Goal: Information Seeking & Learning: Learn about a topic

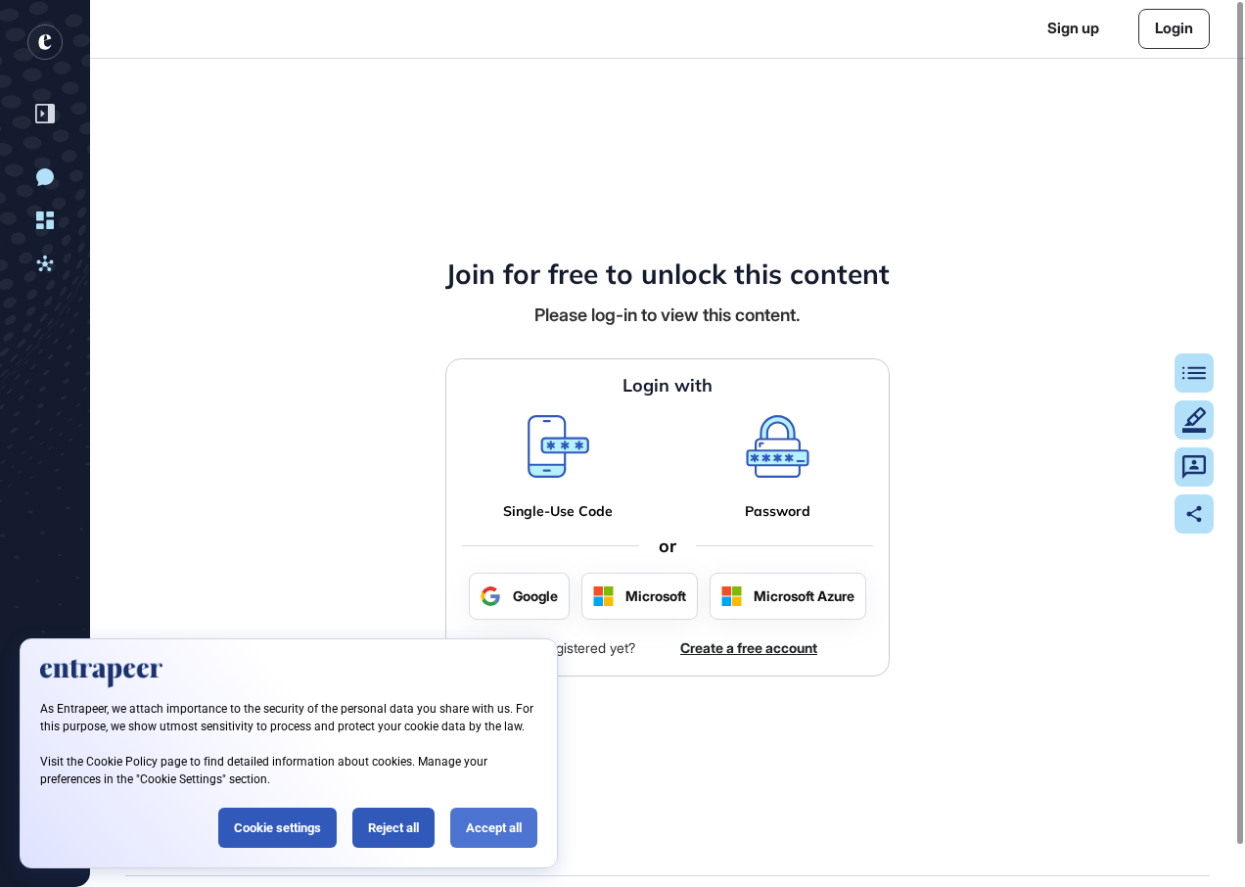
click at [535, 838] on div "Accept all" at bounding box center [493, 828] width 87 height 40
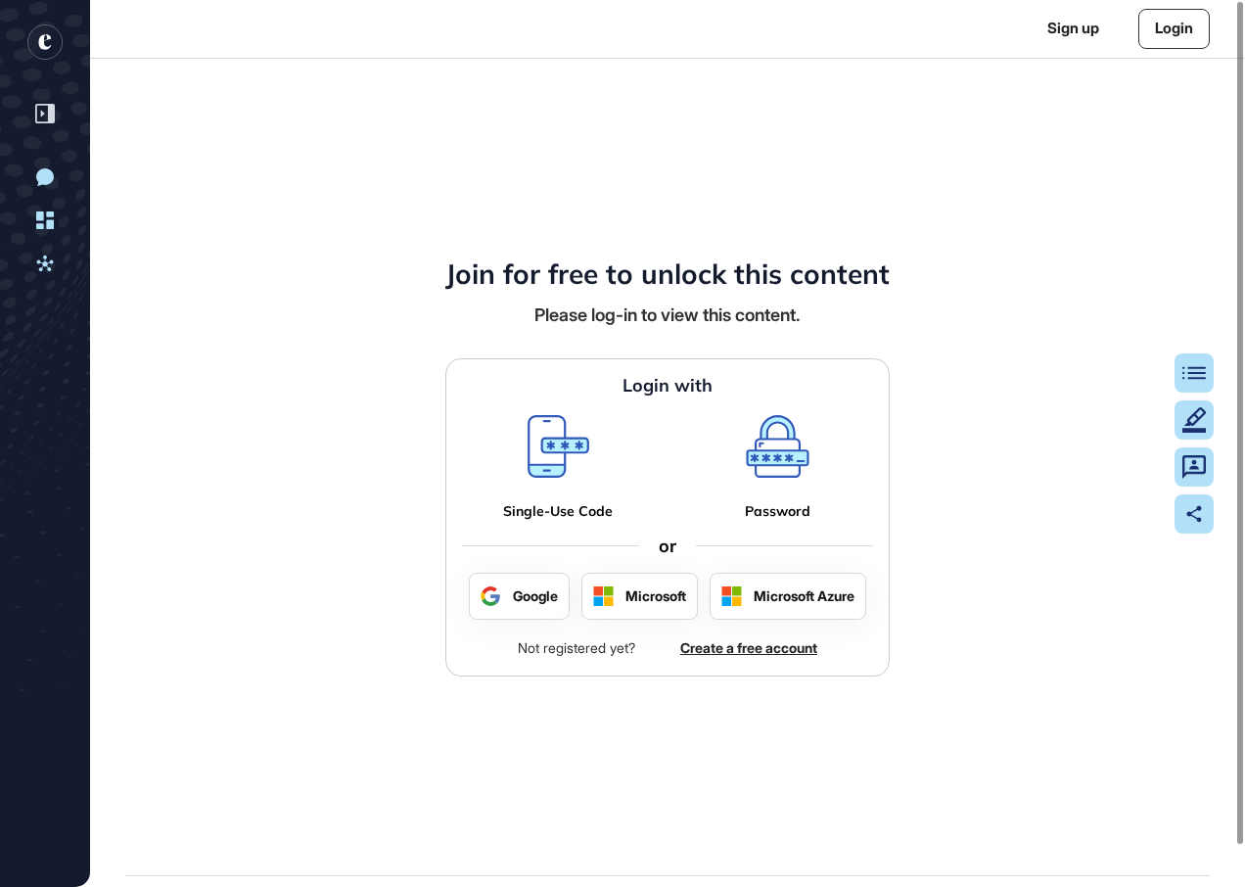
click at [1014, 420] on div "Join for free to unlock this content Please log-in to view this content. Login …" at bounding box center [667, 467] width 1155 height 817
click at [1175, 39] on link "Login" at bounding box center [1174, 29] width 71 height 40
click at [1181, 24] on link "Login" at bounding box center [1174, 29] width 71 height 40
click at [1174, 48] on link "Login" at bounding box center [1174, 29] width 71 height 40
click at [1179, 28] on link "Login" at bounding box center [1174, 29] width 71 height 40
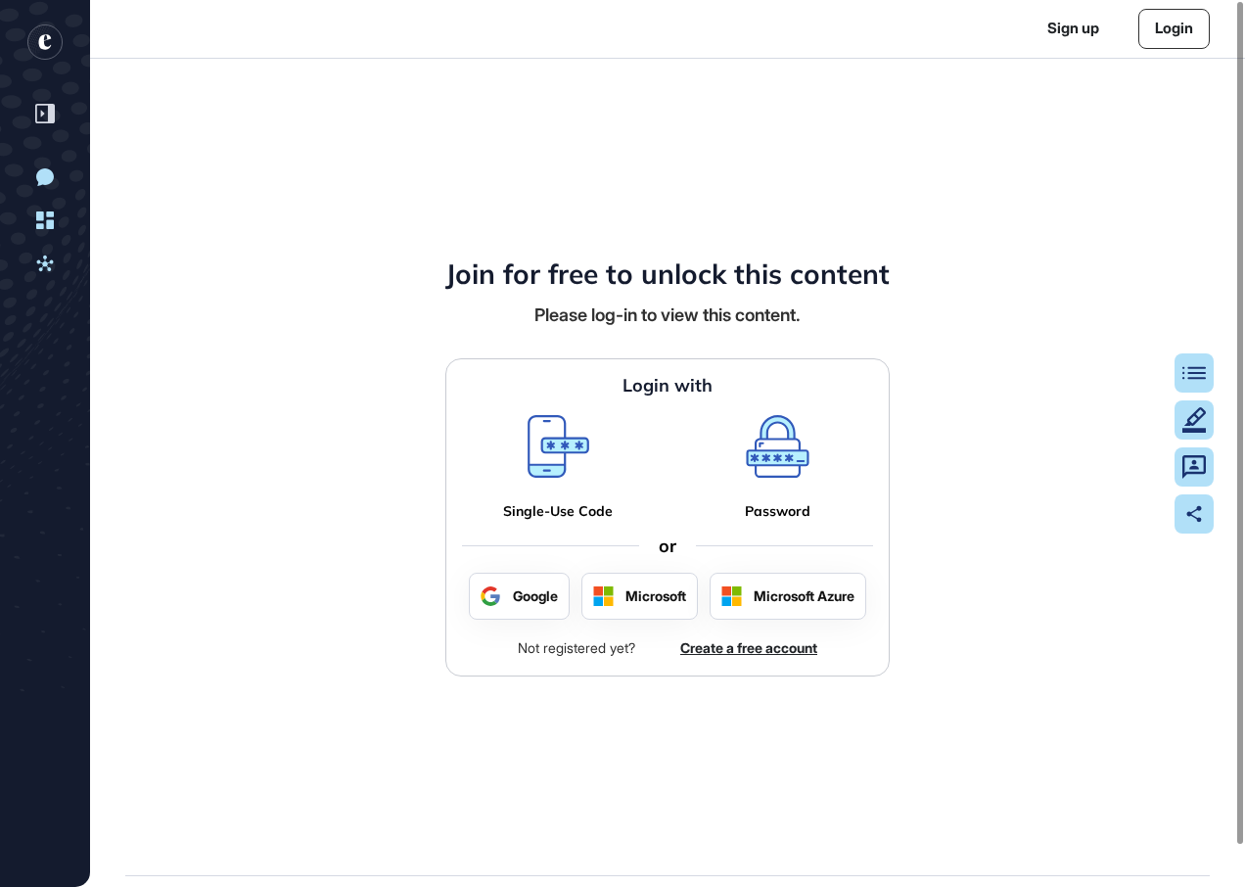
click at [1180, 32] on link "Login" at bounding box center [1174, 29] width 71 height 40
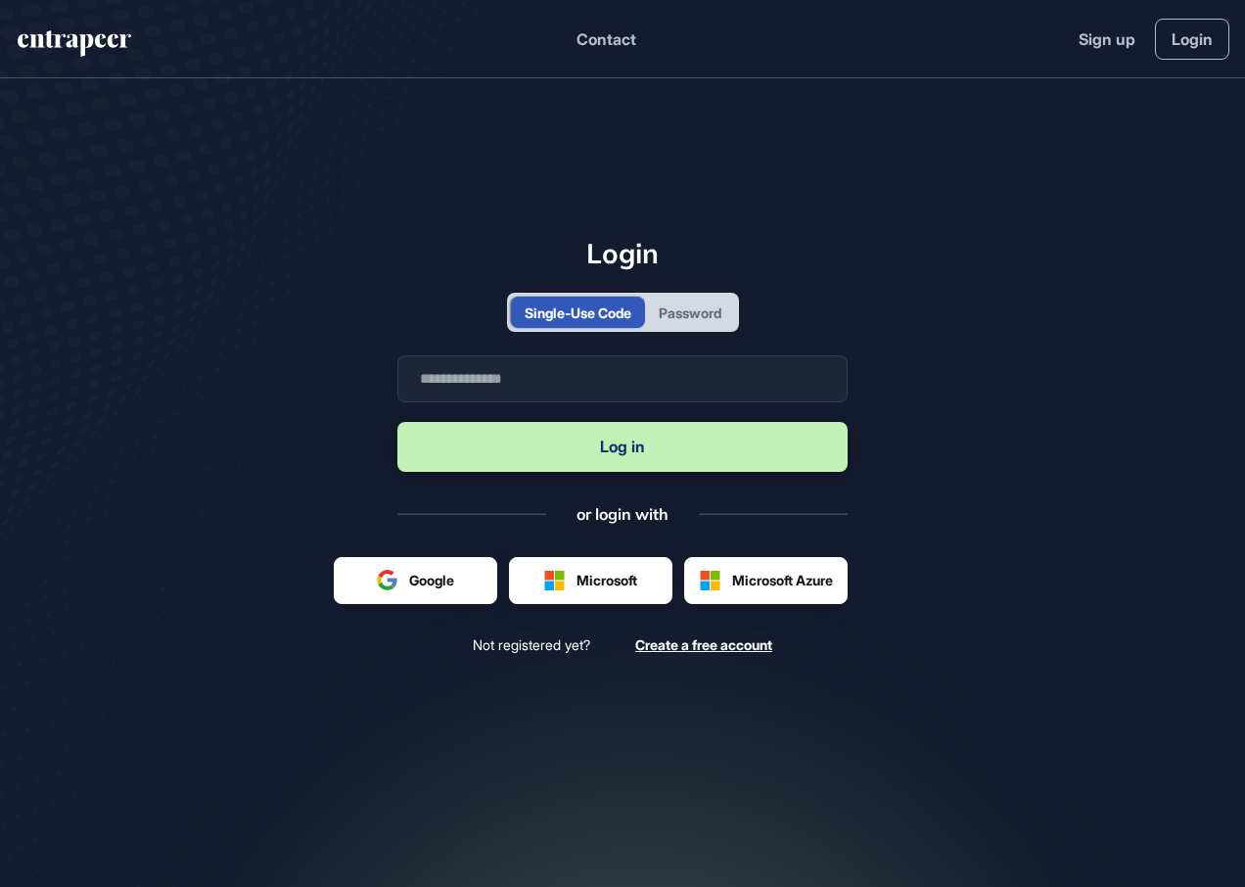
click at [965, 573] on main "Login Single-Use Code Password Business email Log in or login with Google Googl…" at bounding box center [622, 486] width 1245 height 817
click at [603, 382] on input "text" at bounding box center [623, 378] width 450 height 47
type input "**********"
click at [575, 454] on button "Log in" at bounding box center [623, 447] width 450 height 50
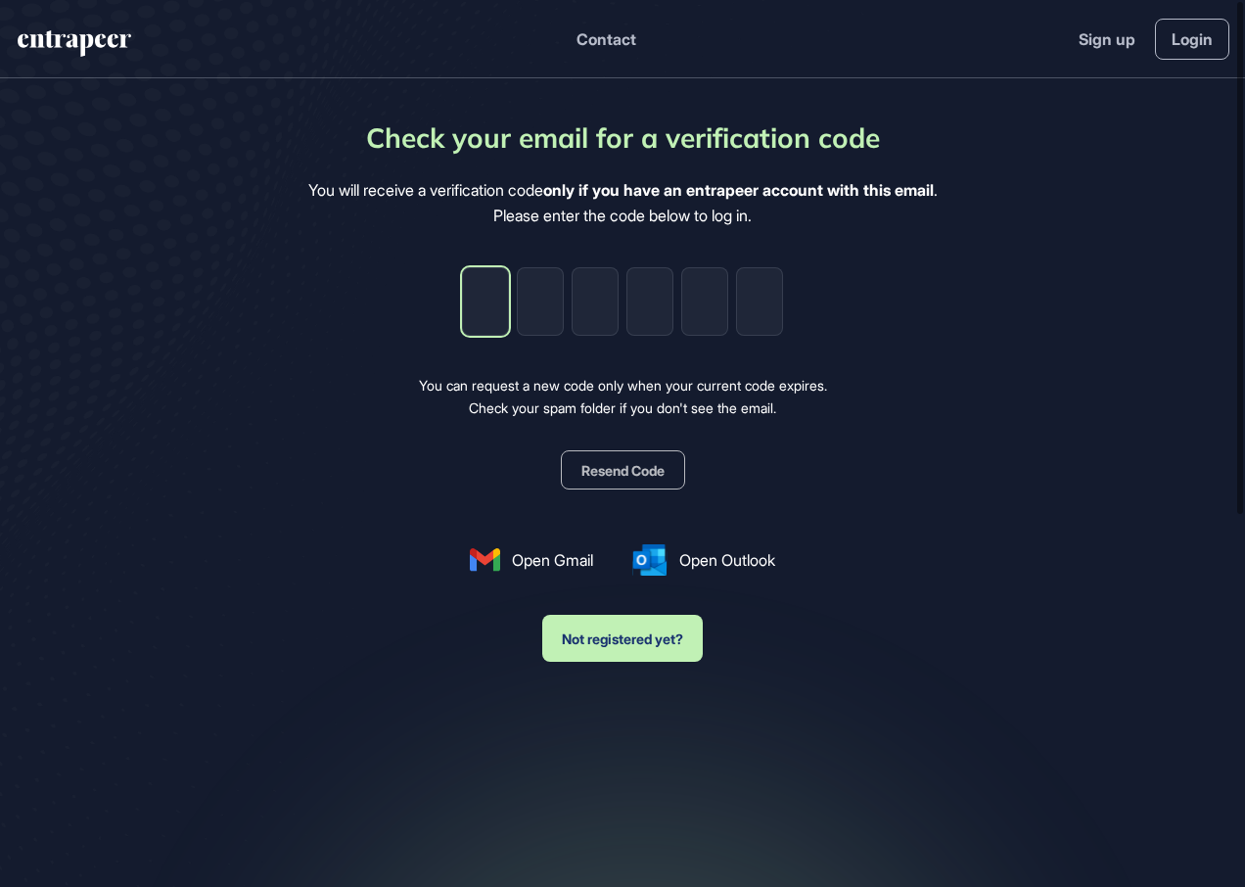
click at [485, 305] on input "tel" at bounding box center [485, 301] width 47 height 69
click at [500, 305] on input "tel" at bounding box center [485, 301] width 47 height 69
click at [639, 460] on button "Resend Code" at bounding box center [623, 469] width 124 height 39
click at [495, 324] on input "tel" at bounding box center [485, 301] width 47 height 69
click at [496, 305] on input "tel" at bounding box center [485, 301] width 47 height 69
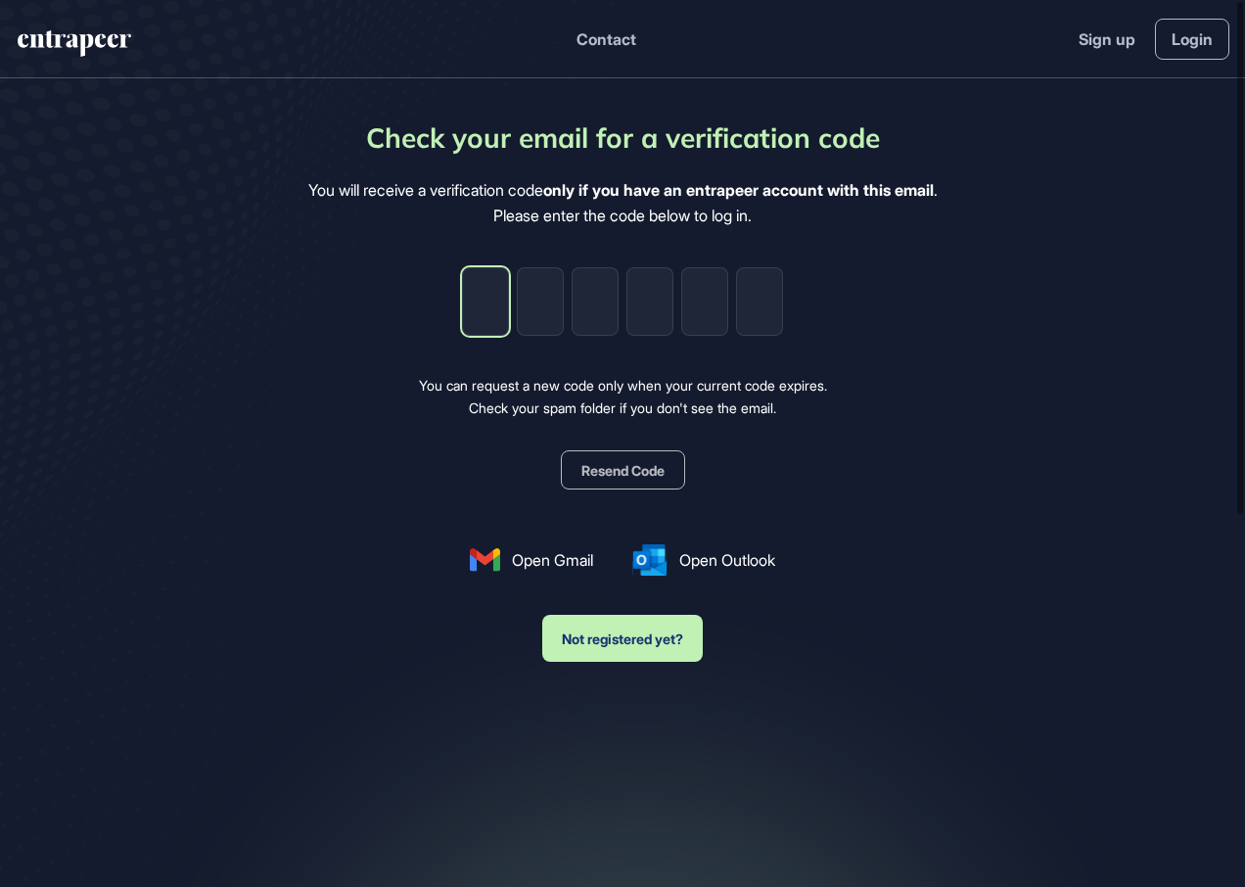
type input "*"
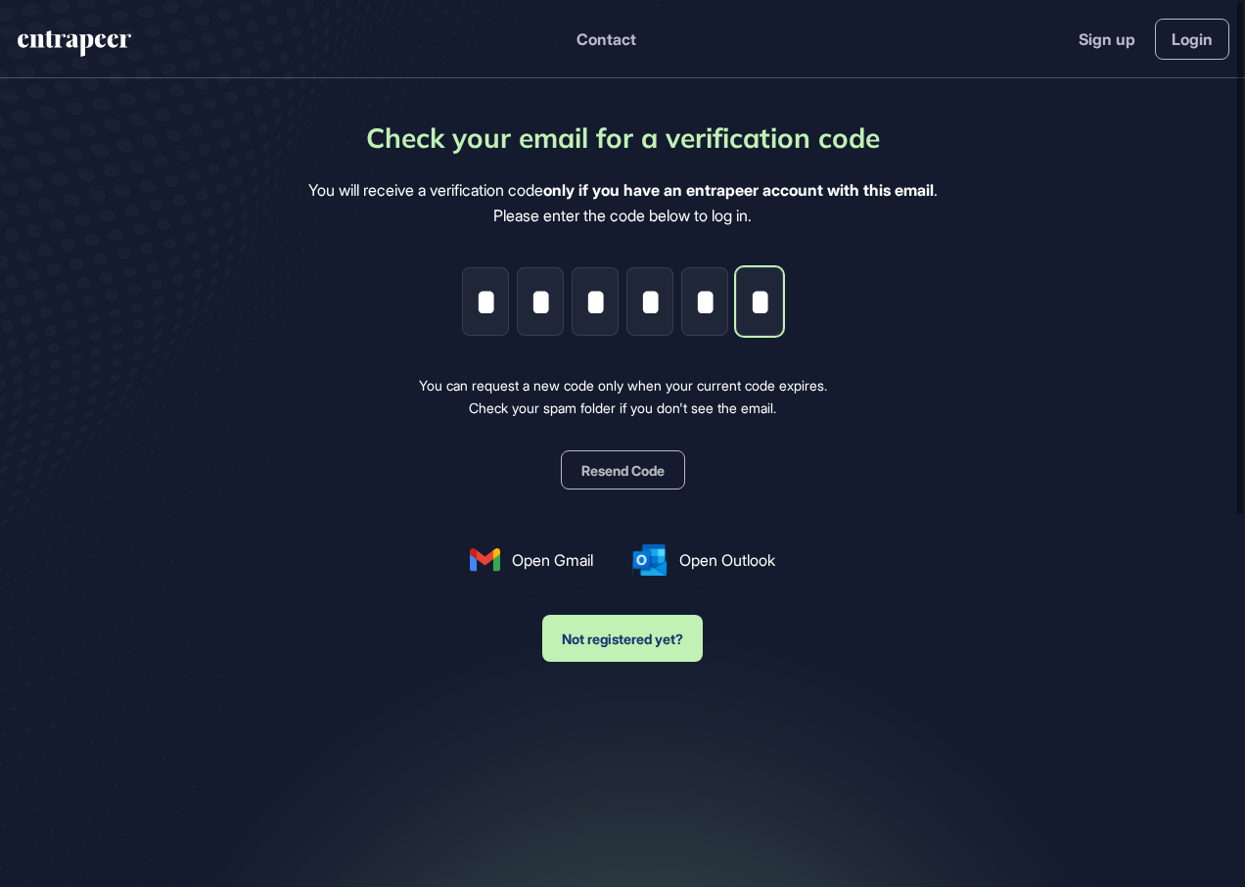
type input "*"
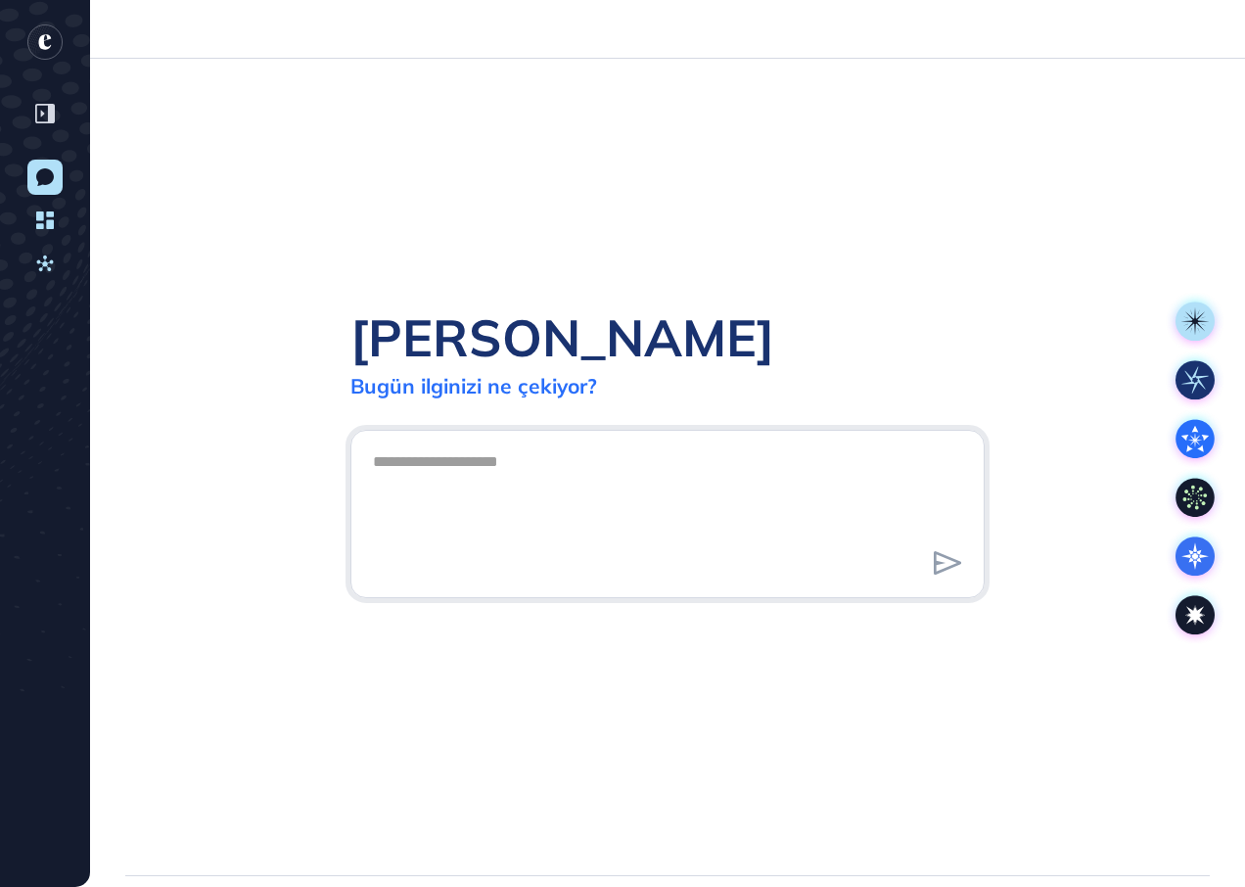
scroll to position [887, 1245]
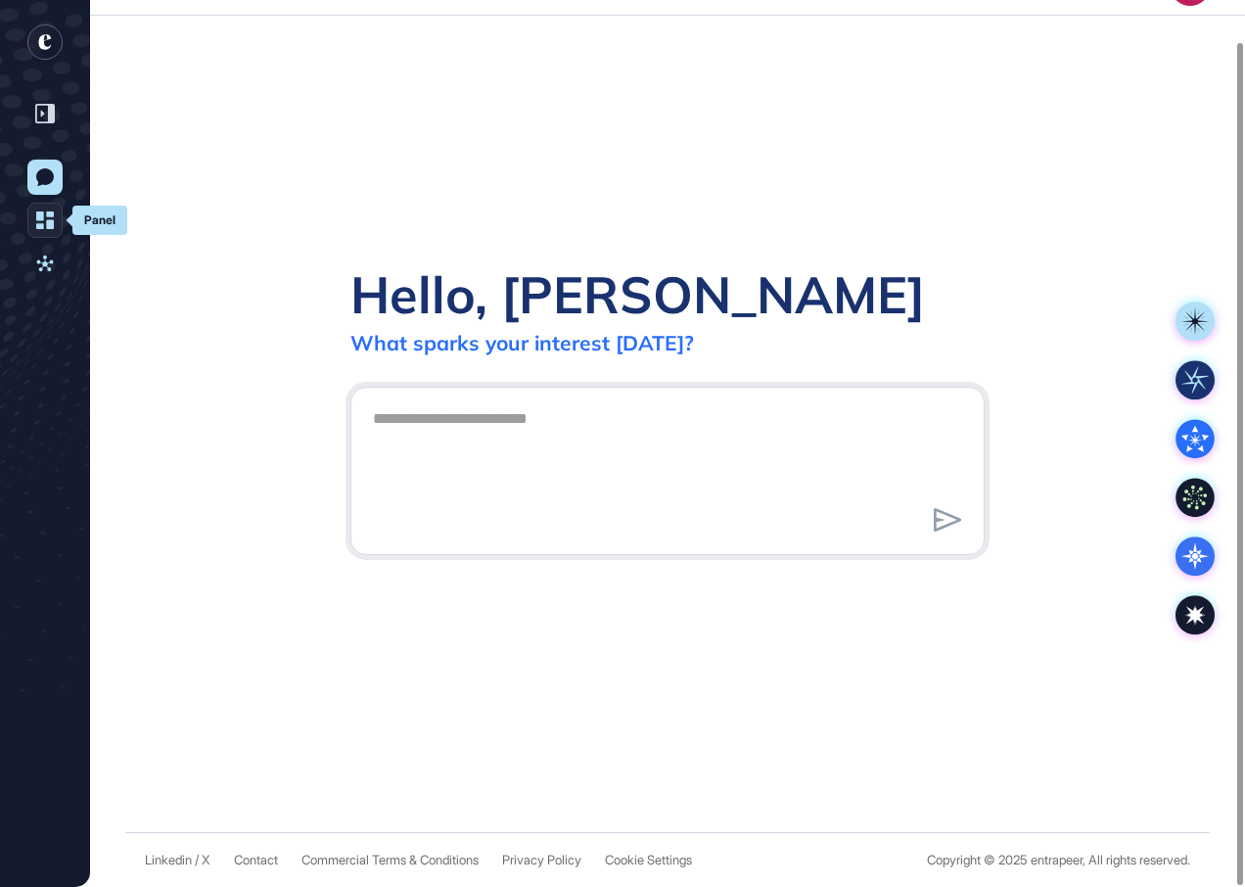
click at [34, 230] on link "Panel" at bounding box center [44, 220] width 35 height 35
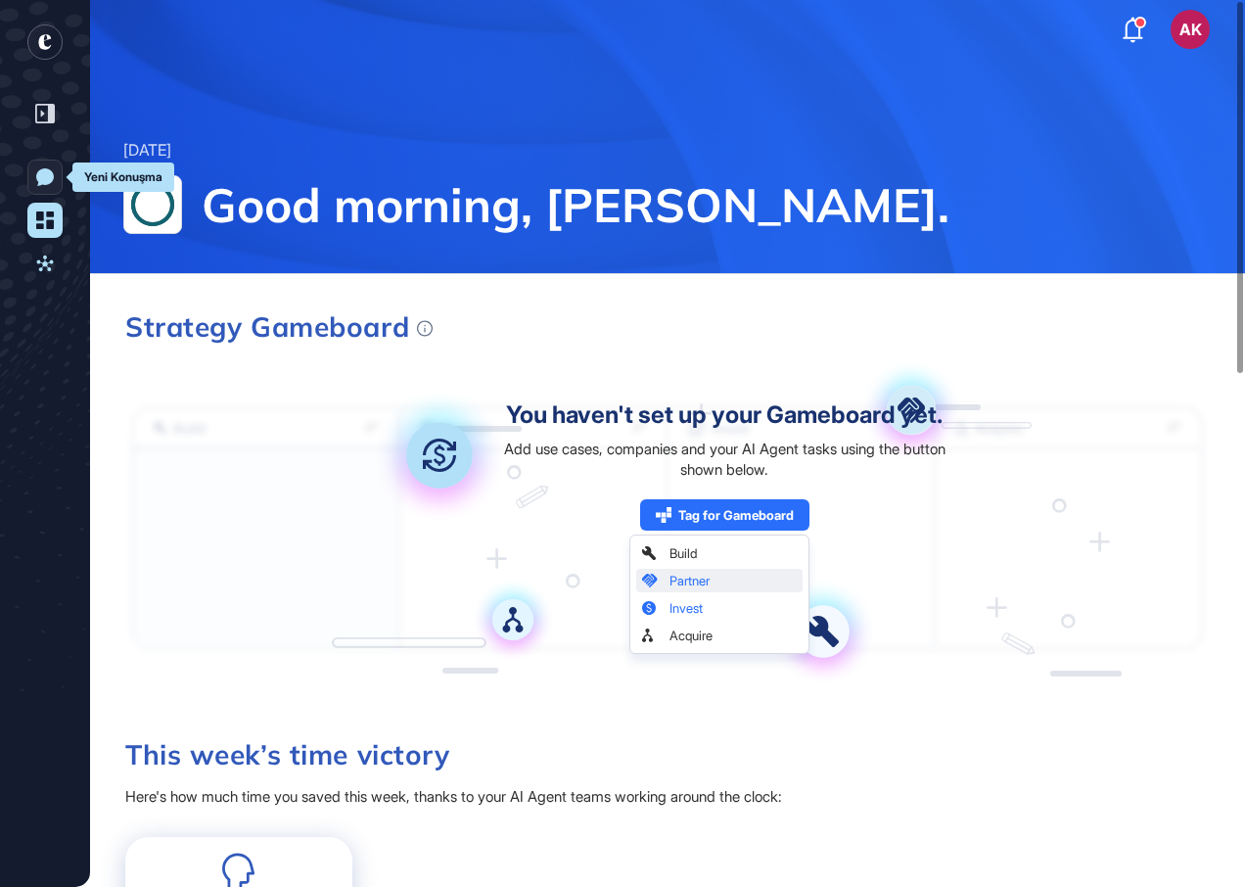
click at [55, 171] on link "Yeni Konuşma" at bounding box center [44, 177] width 35 height 35
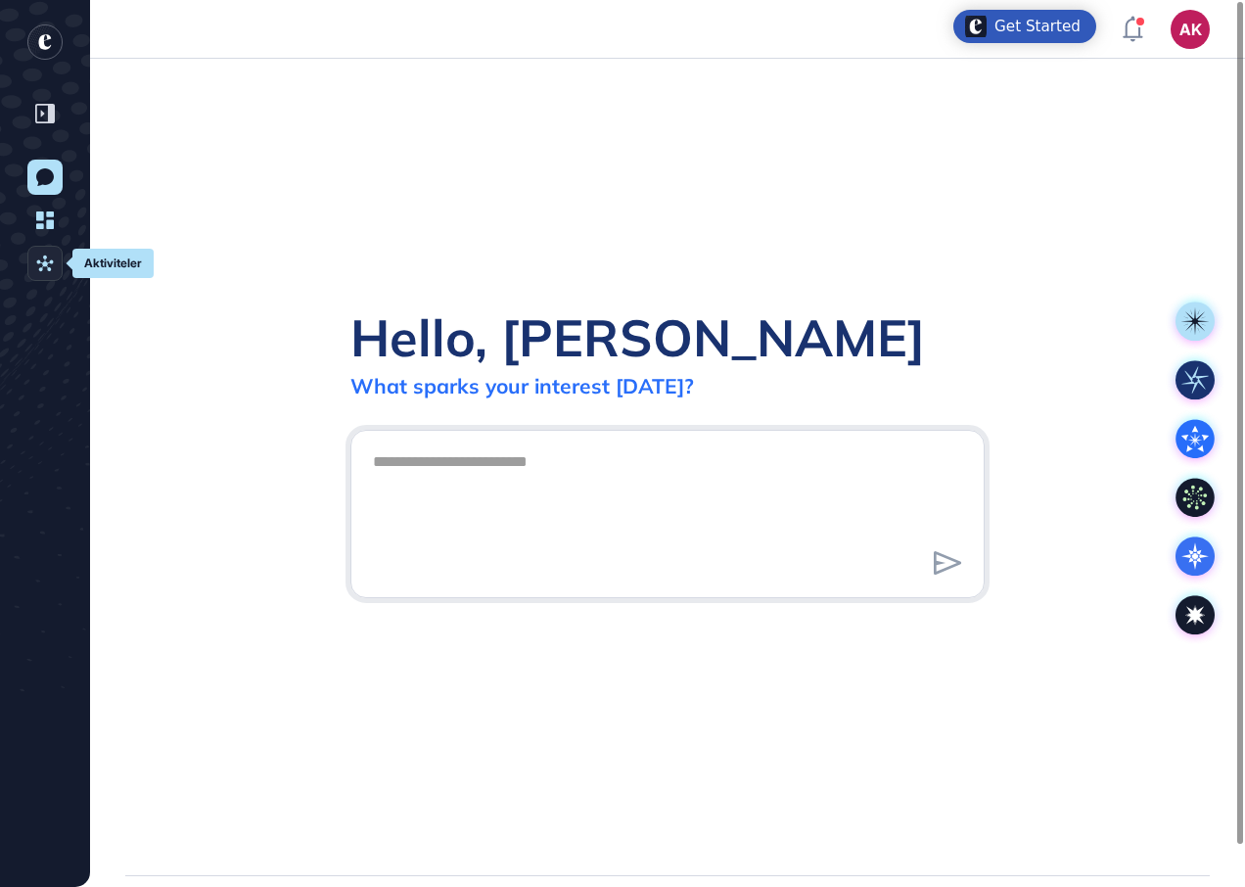
click at [42, 276] on link "Aktiviteler" at bounding box center [44, 263] width 35 height 35
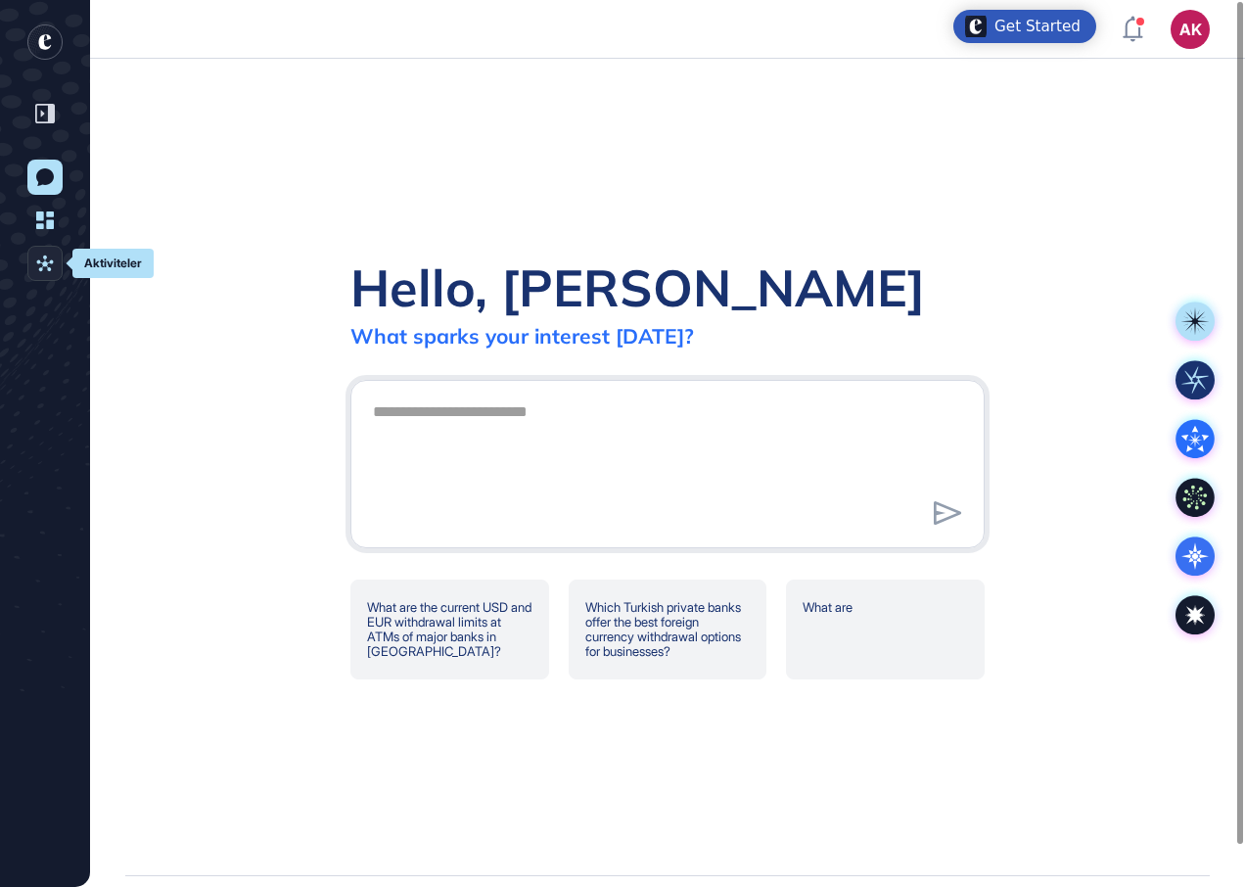
click at [41, 254] on link "Aktiviteler" at bounding box center [44, 263] width 35 height 35
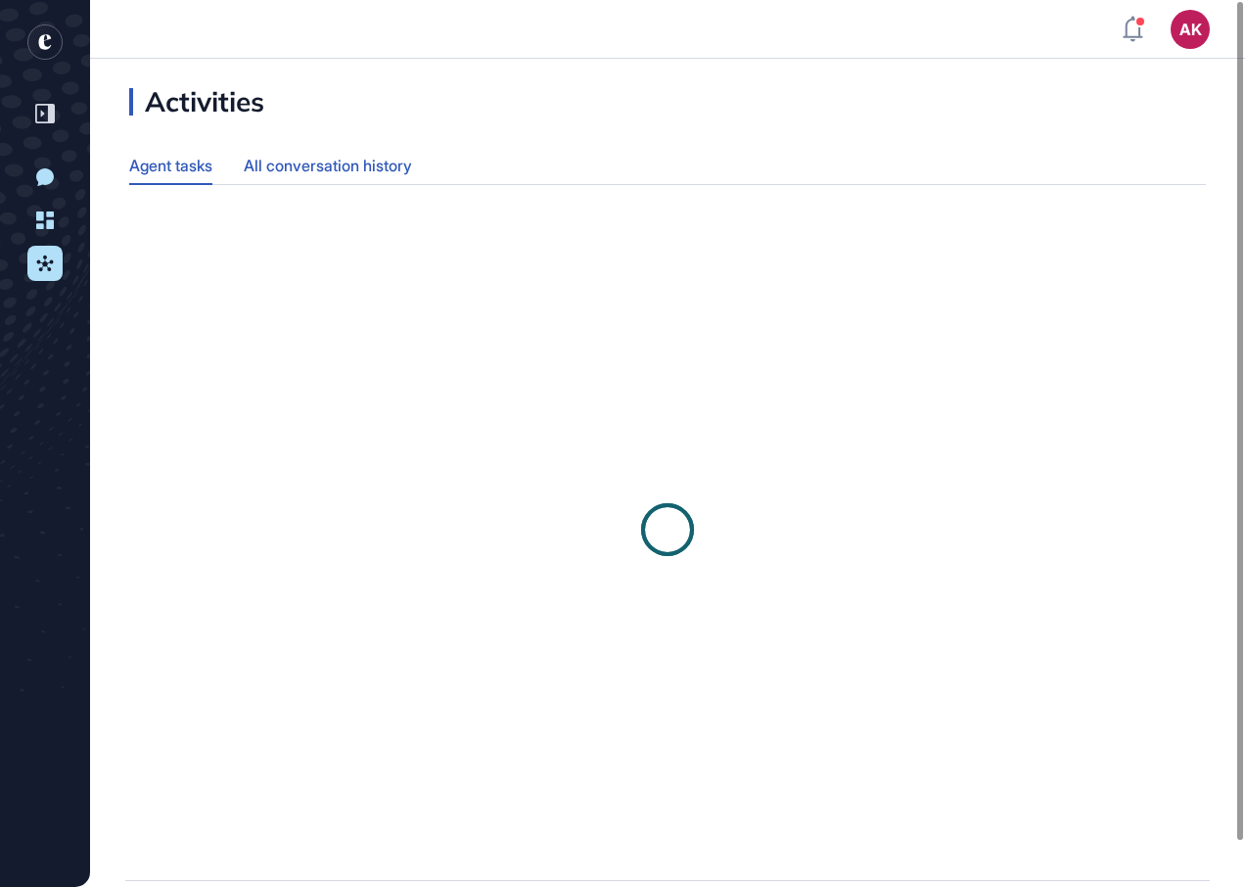
click at [328, 167] on div "All conversation history" at bounding box center [328, 166] width 168 height 38
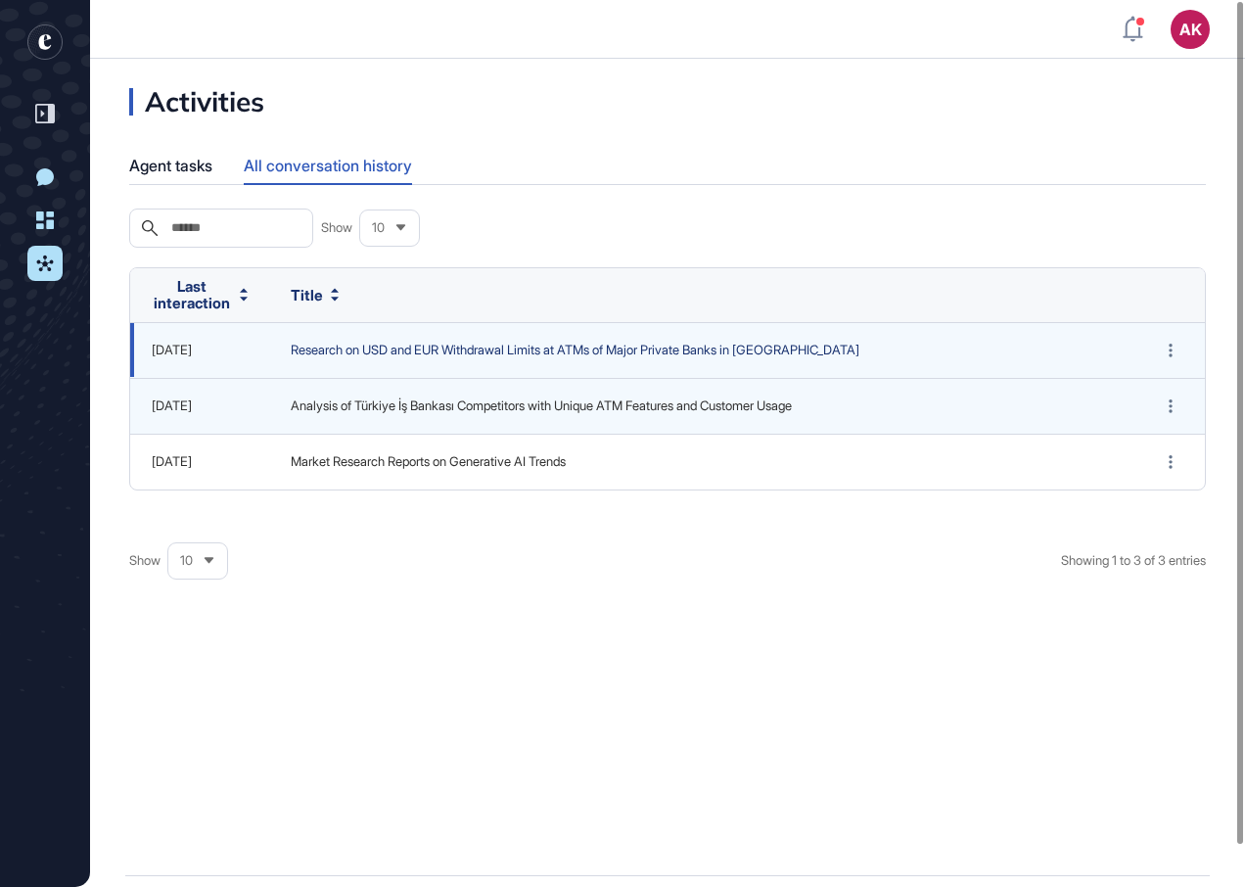
click at [426, 349] on span "Research on USD and EUR Withdrawal Limits at ATMs of Major Private Banks in Tur…" at bounding box center [702, 351] width 823 height 20
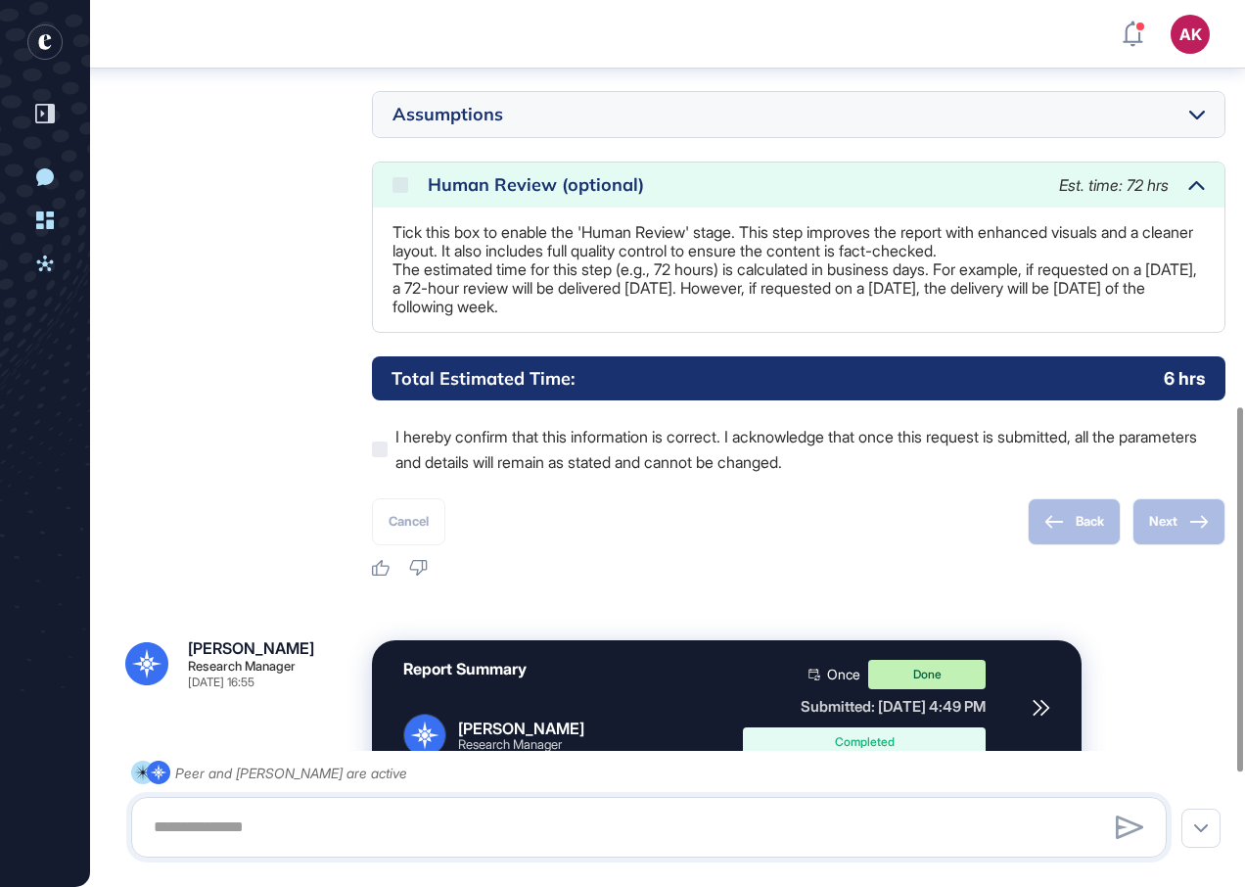
scroll to position [1265, 0]
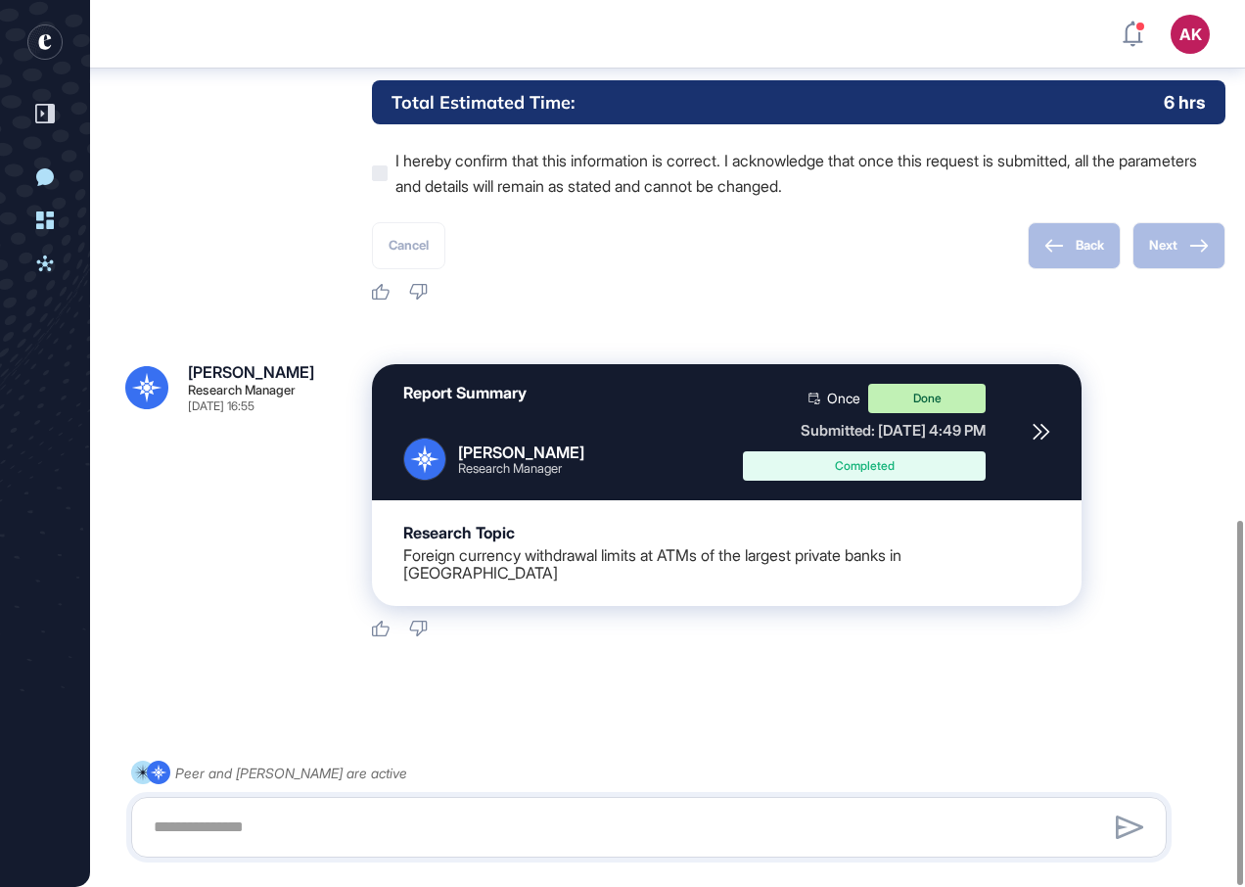
click at [978, 403] on div "Done" at bounding box center [926, 398] width 117 height 29
click at [986, 480] on div "Completed" at bounding box center [864, 465] width 243 height 29
click at [1045, 432] on icon at bounding box center [1040, 432] width 15 height 15
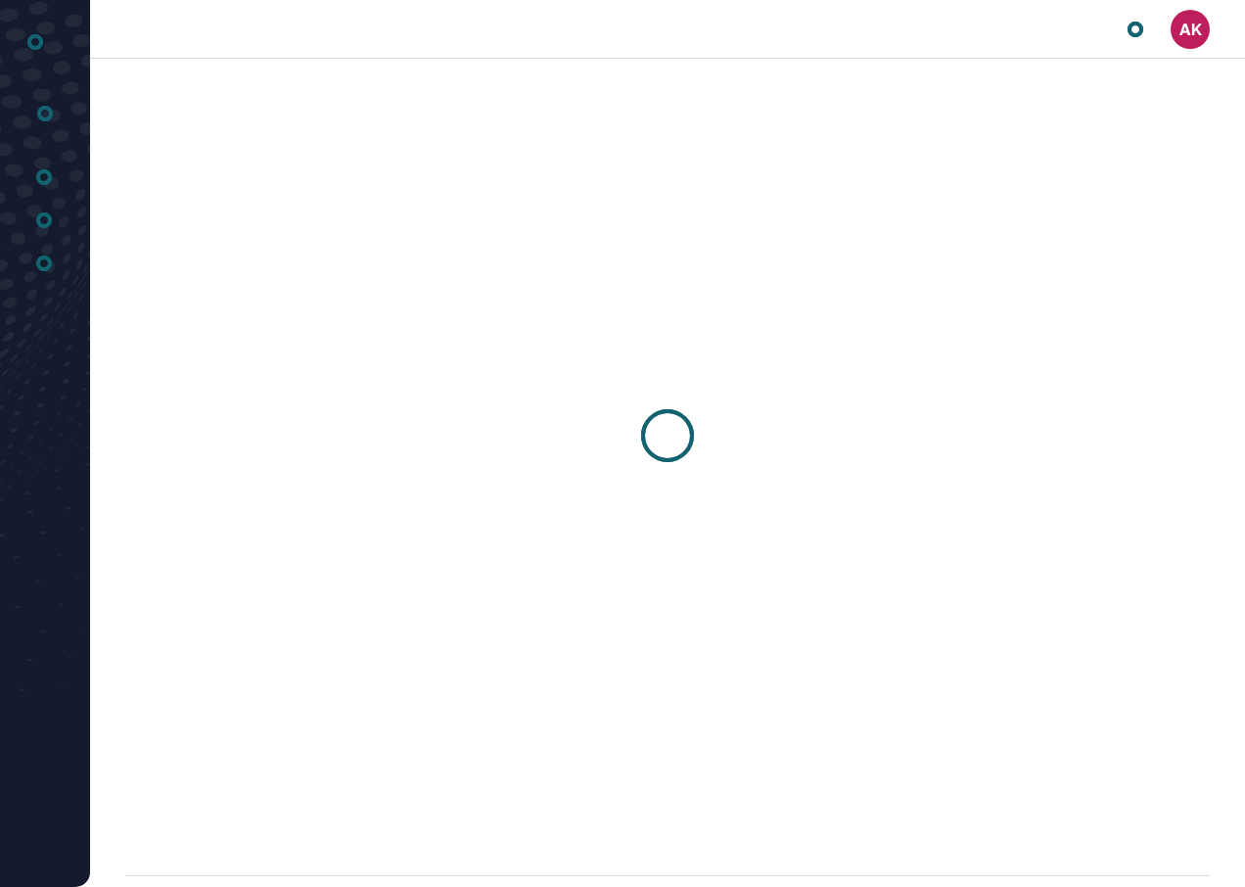
scroll to position [1, 1]
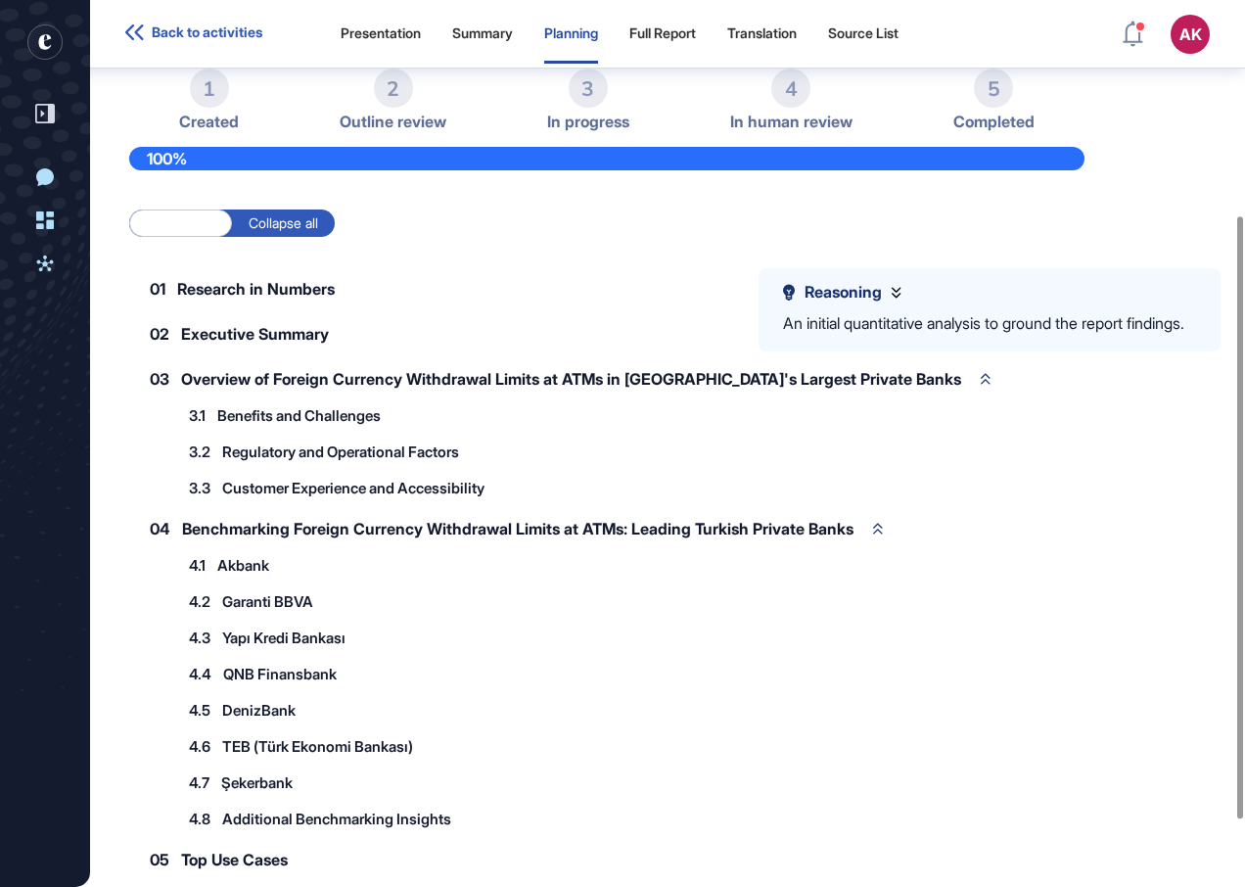
scroll to position [414, 0]
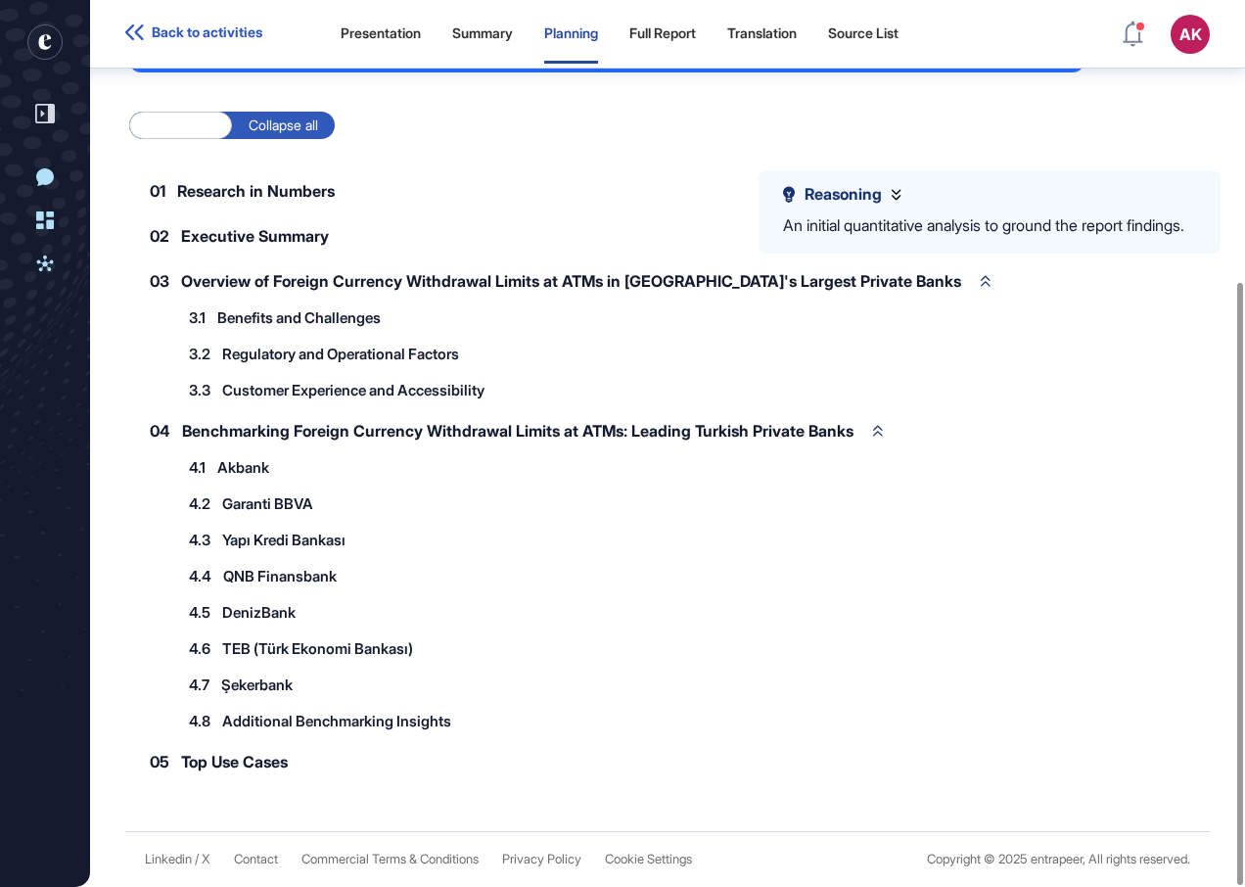
click at [320, 312] on span "Benefits and Challenges" at bounding box center [299, 317] width 164 height 15
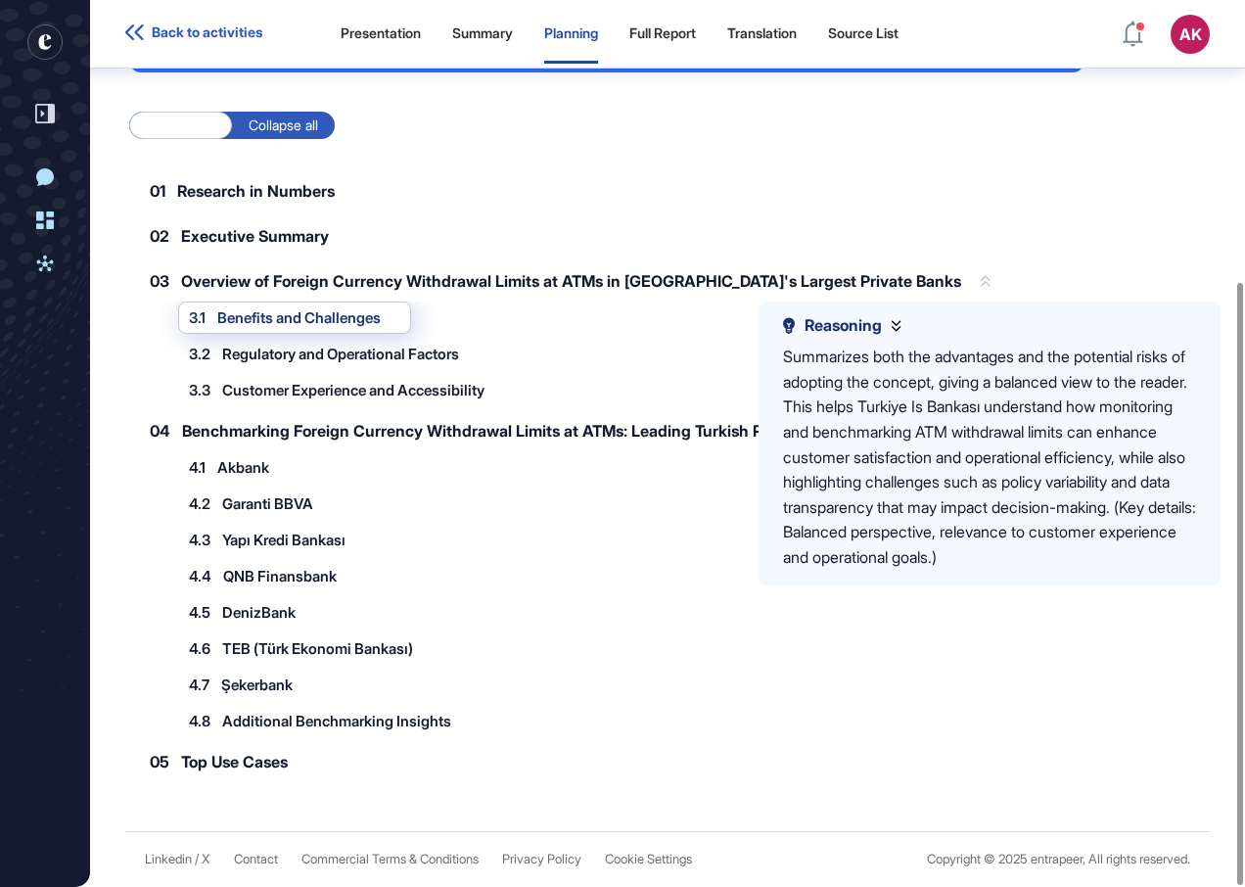
click at [317, 287] on span "Overview of Foreign Currency Withdrawal Limits at ATMs in [GEOGRAPHIC_DATA]'s L…" at bounding box center [571, 281] width 780 height 16
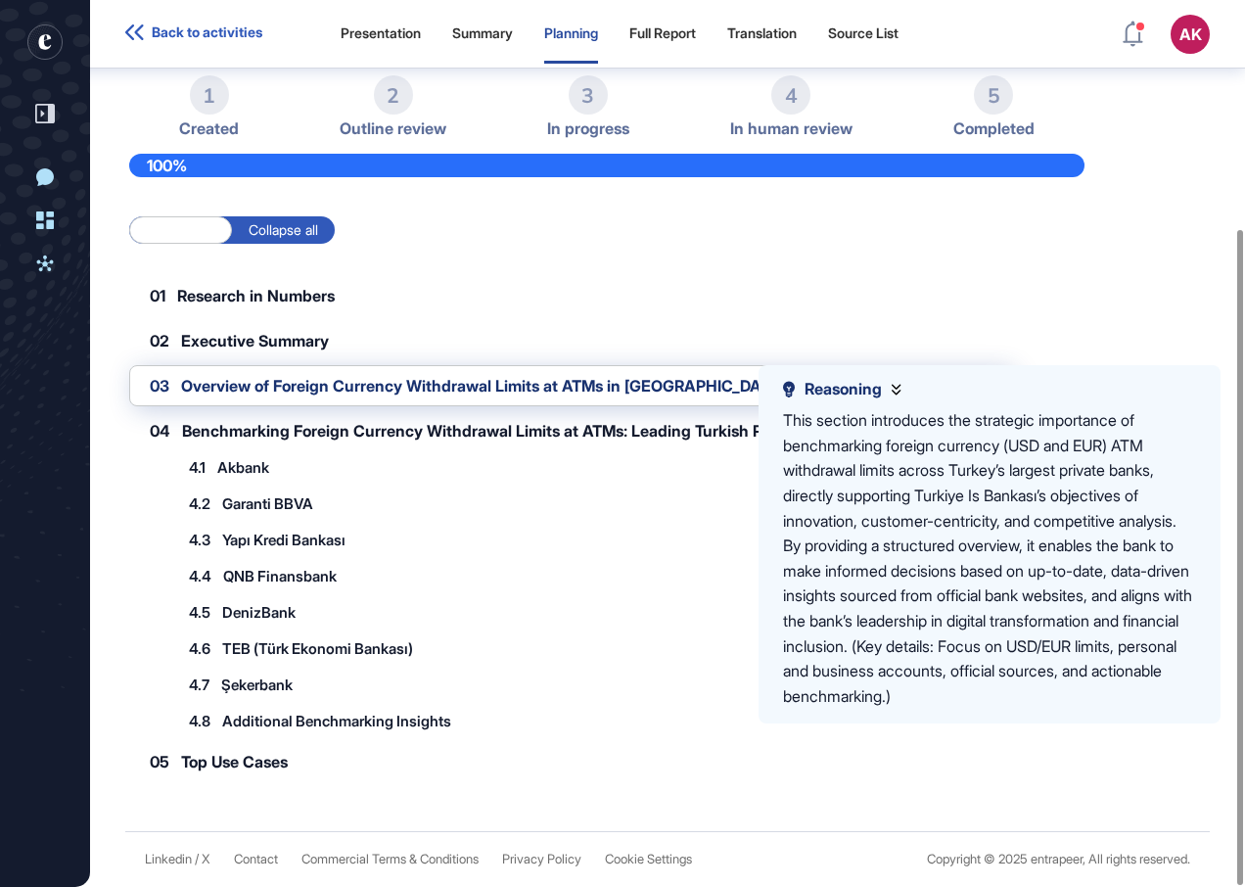
scroll to position [309, 0]
click at [297, 380] on span "Overview of Foreign Currency Withdrawal Limits at ATMs in [GEOGRAPHIC_DATA]'s L…" at bounding box center [571, 386] width 780 height 16
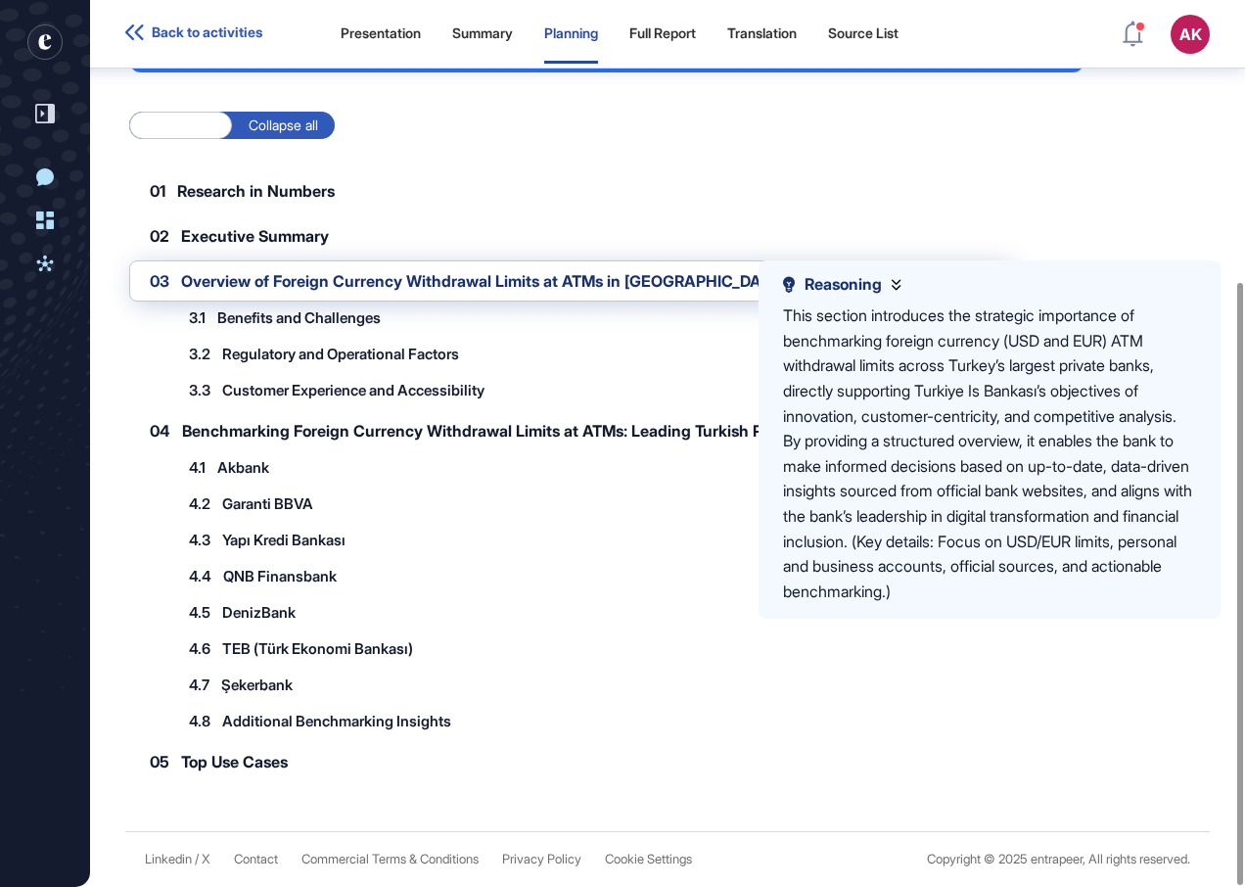
click at [629, 365] on div "3.2 Regulatory and Operational Factors 3.2.1 Central Bank Guidelines 3.2.2 Bank…" at bounding box center [631, 354] width 907 height 32
click at [897, 230] on div "02 Executive Summary" at bounding box center [607, 235] width 956 height 41
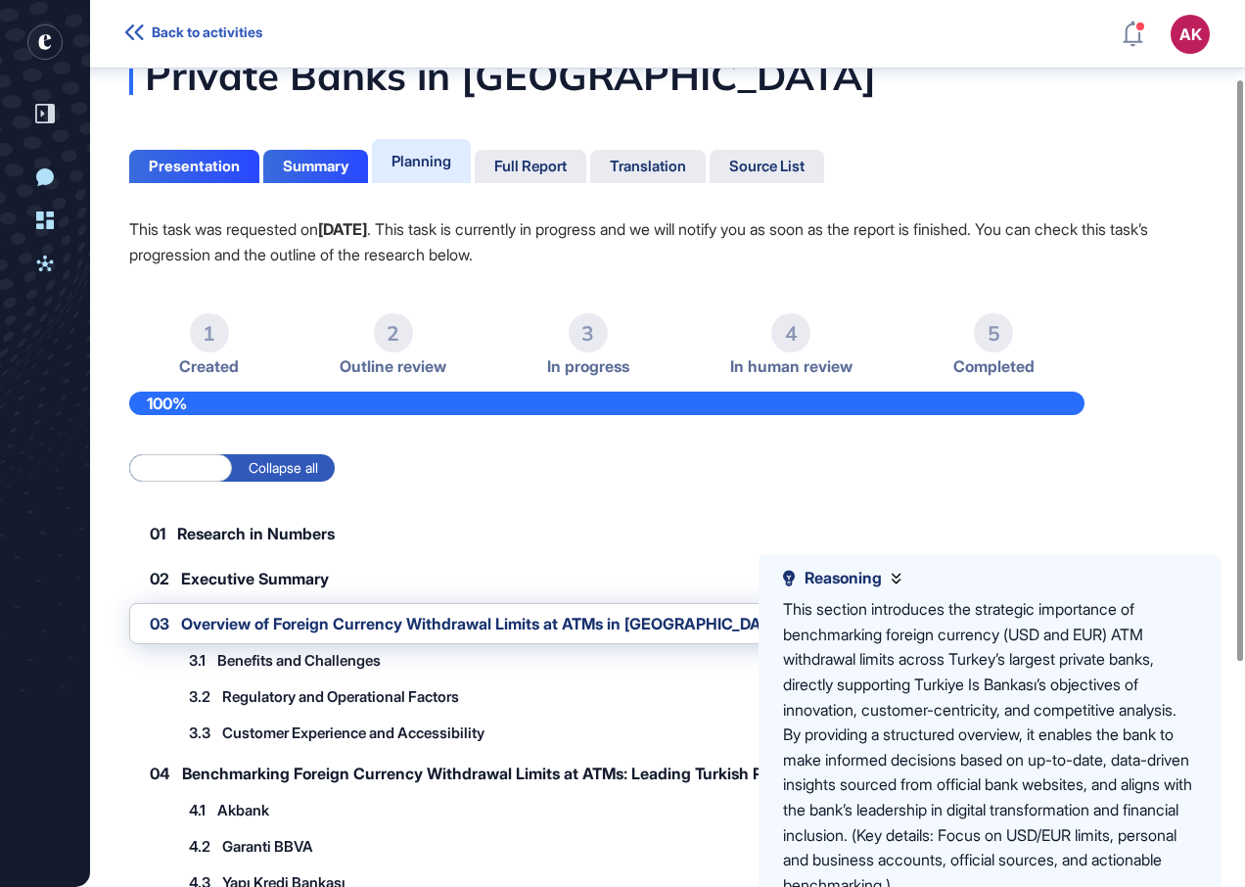
scroll to position [0, 0]
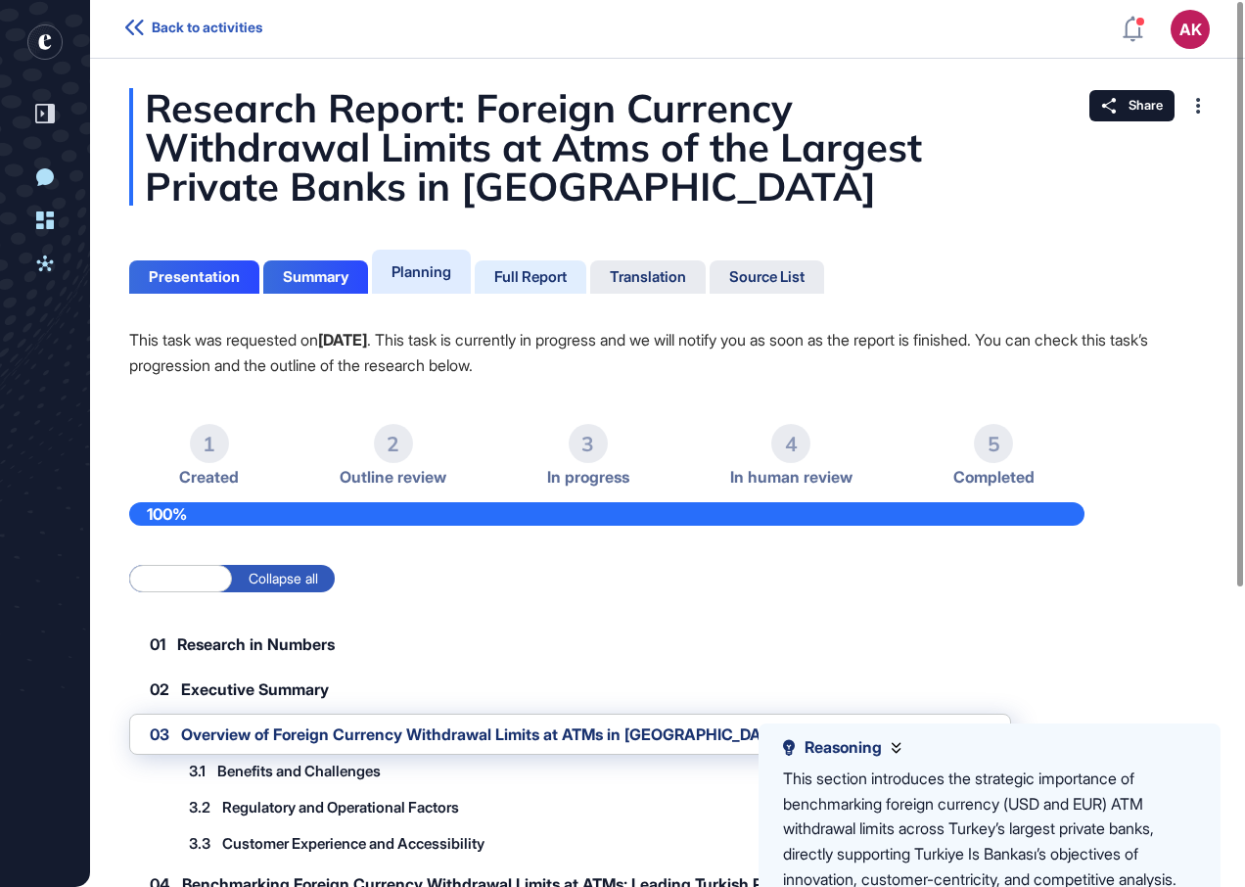
click at [531, 283] on div "Full Report" at bounding box center [530, 277] width 72 height 18
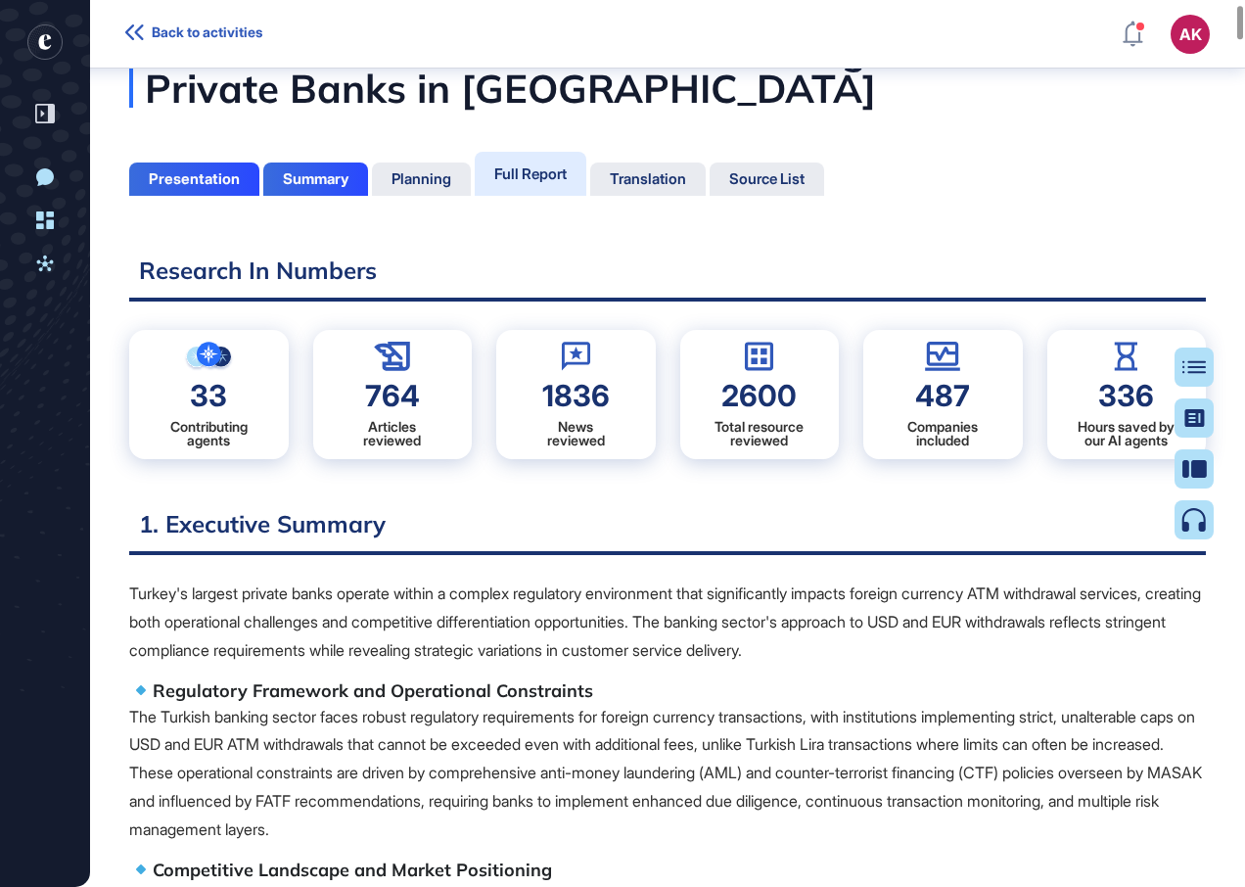
scroll to position [401, 0]
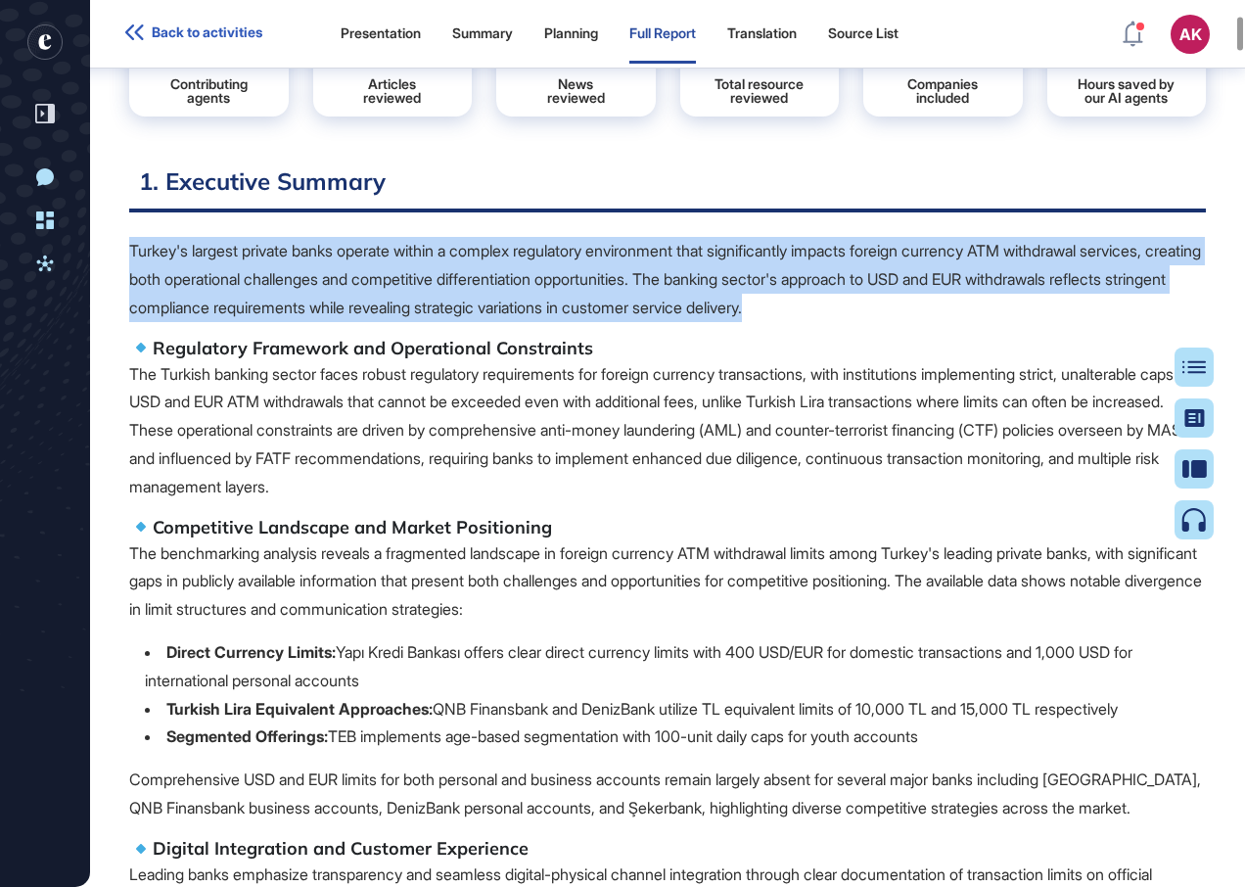
drag, startPoint x: 131, startPoint y: 238, endPoint x: 1014, endPoint y: 312, distance: 886.3
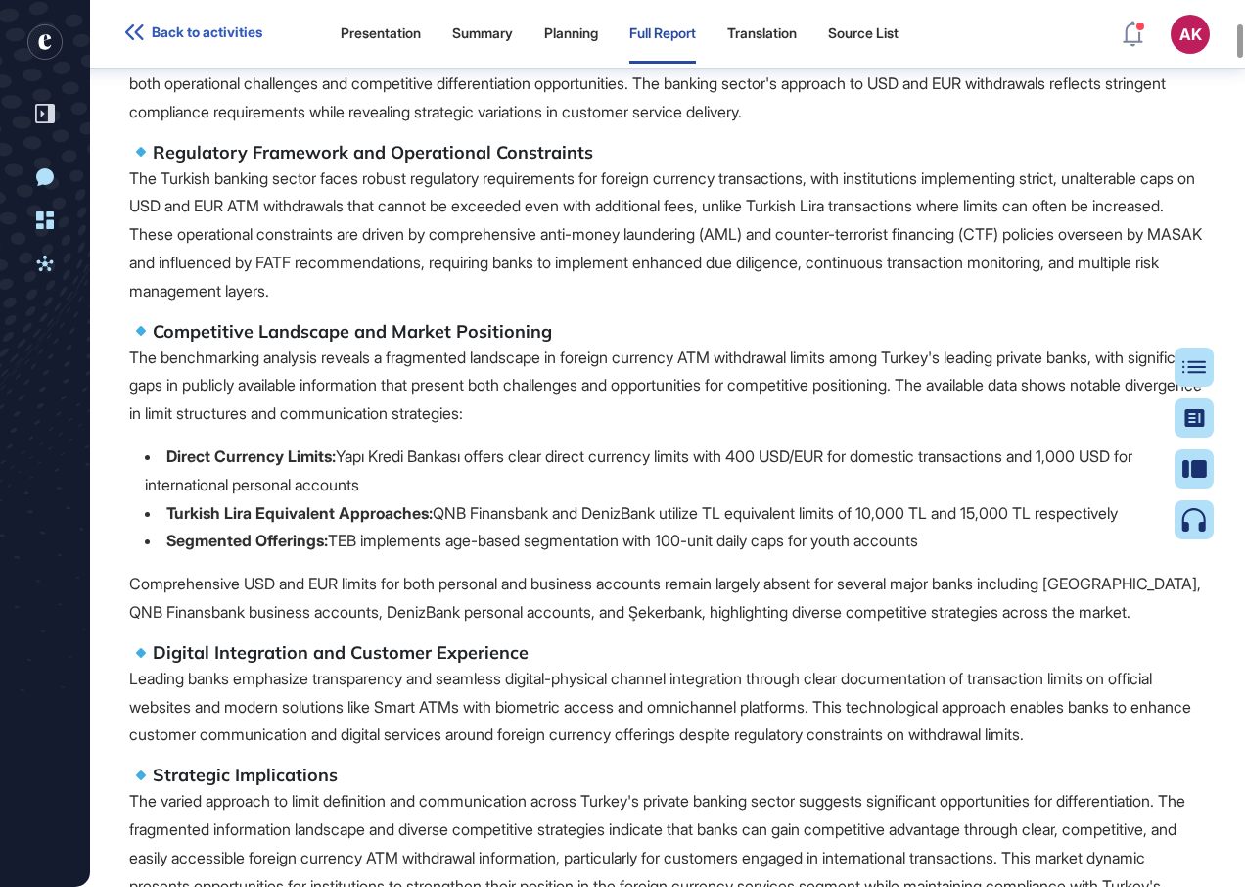
click at [663, 302] on p "The Turkish banking sector faces robust regulatory requirements for foreign cur…" at bounding box center [667, 234] width 1077 height 141
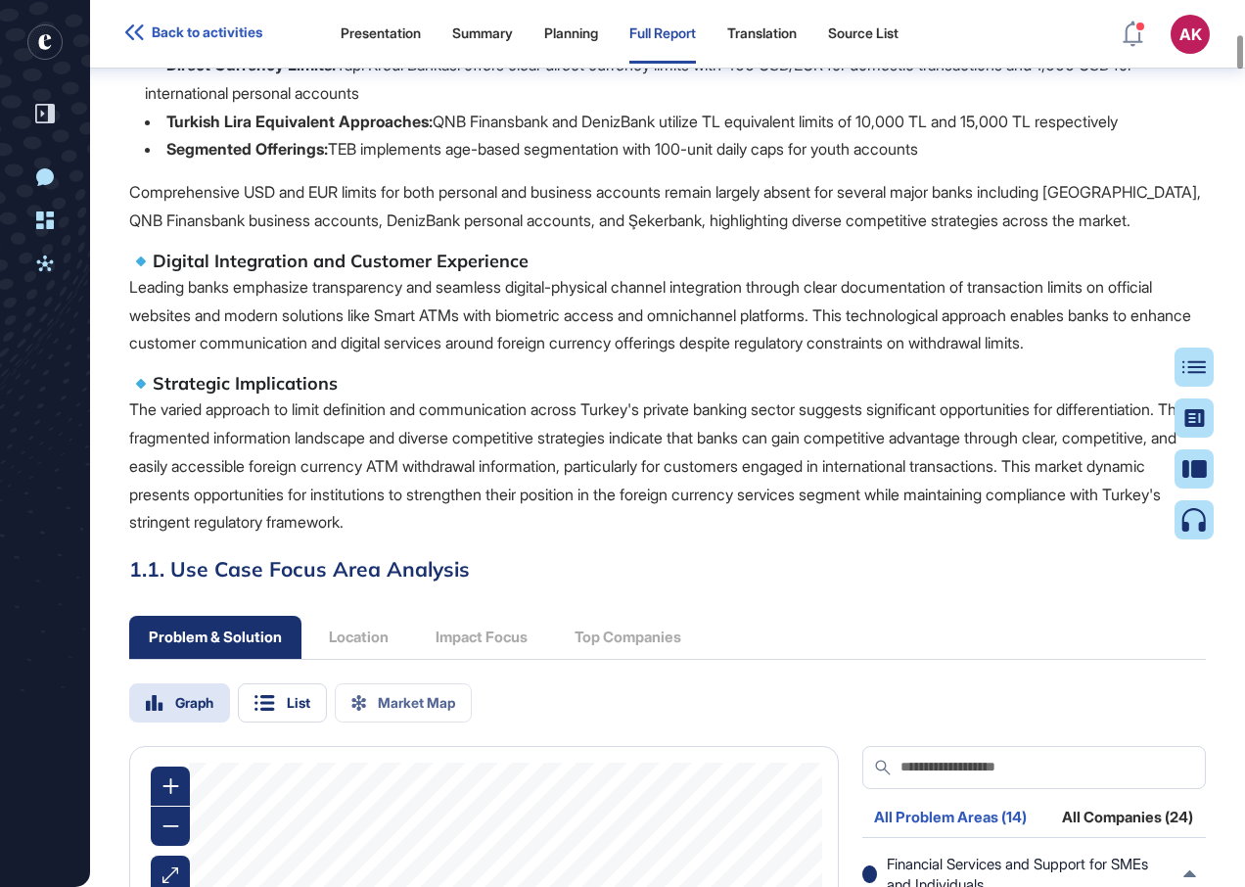
scroll to position [1087, 0]
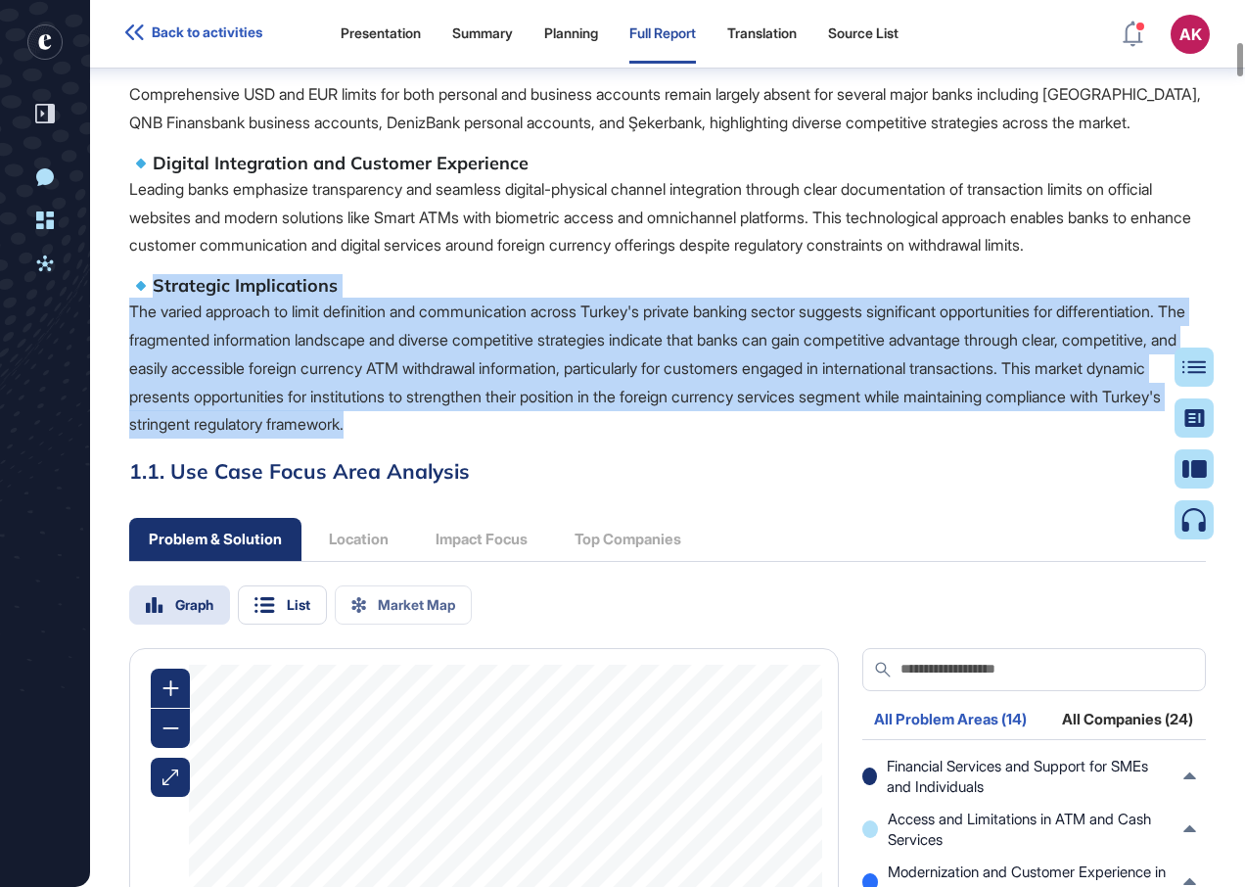
drag, startPoint x: 148, startPoint y: 309, endPoint x: 714, endPoint y: 445, distance: 581.9
click at [715, 439] on p "The varied approach to limit definition and communication across Turkey's priva…" at bounding box center [667, 368] width 1077 height 141
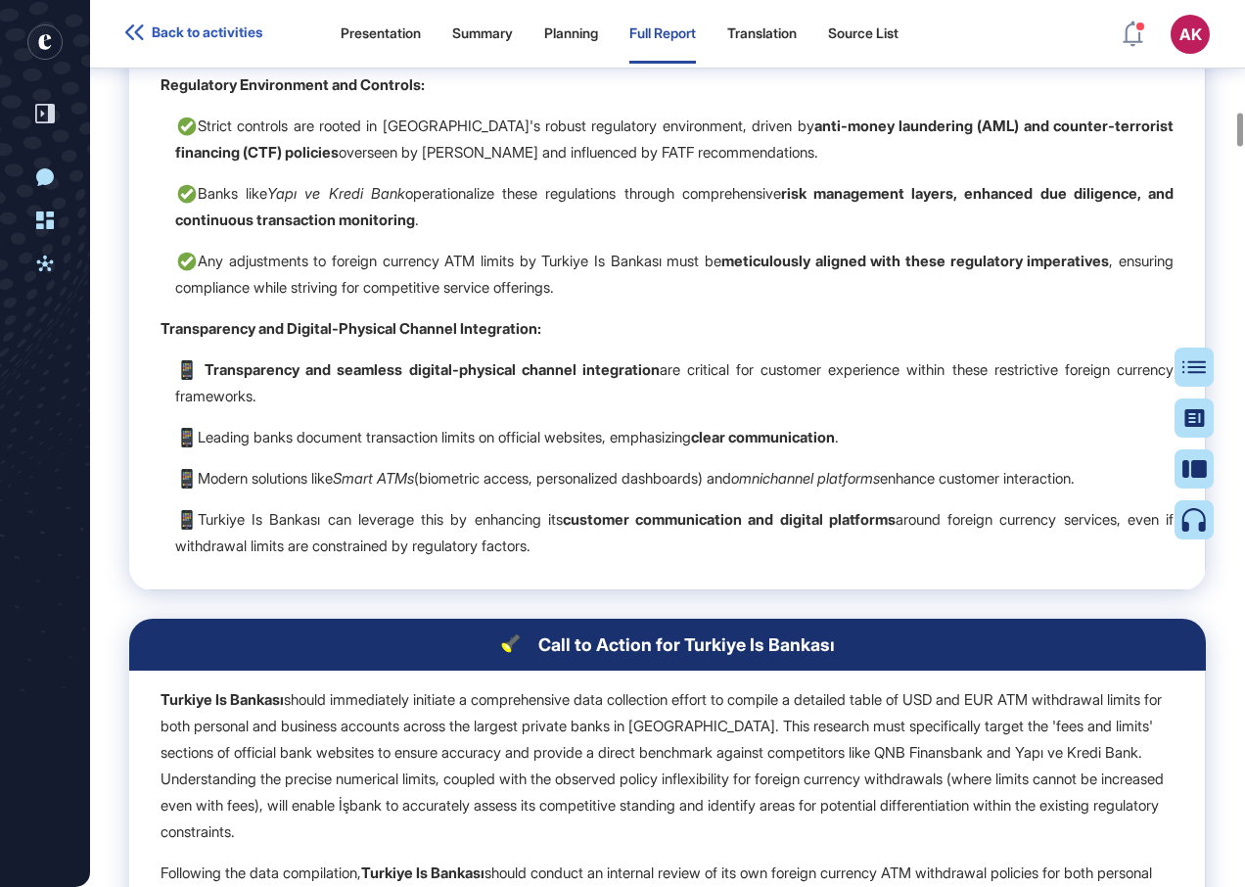
scroll to position [2849, 0]
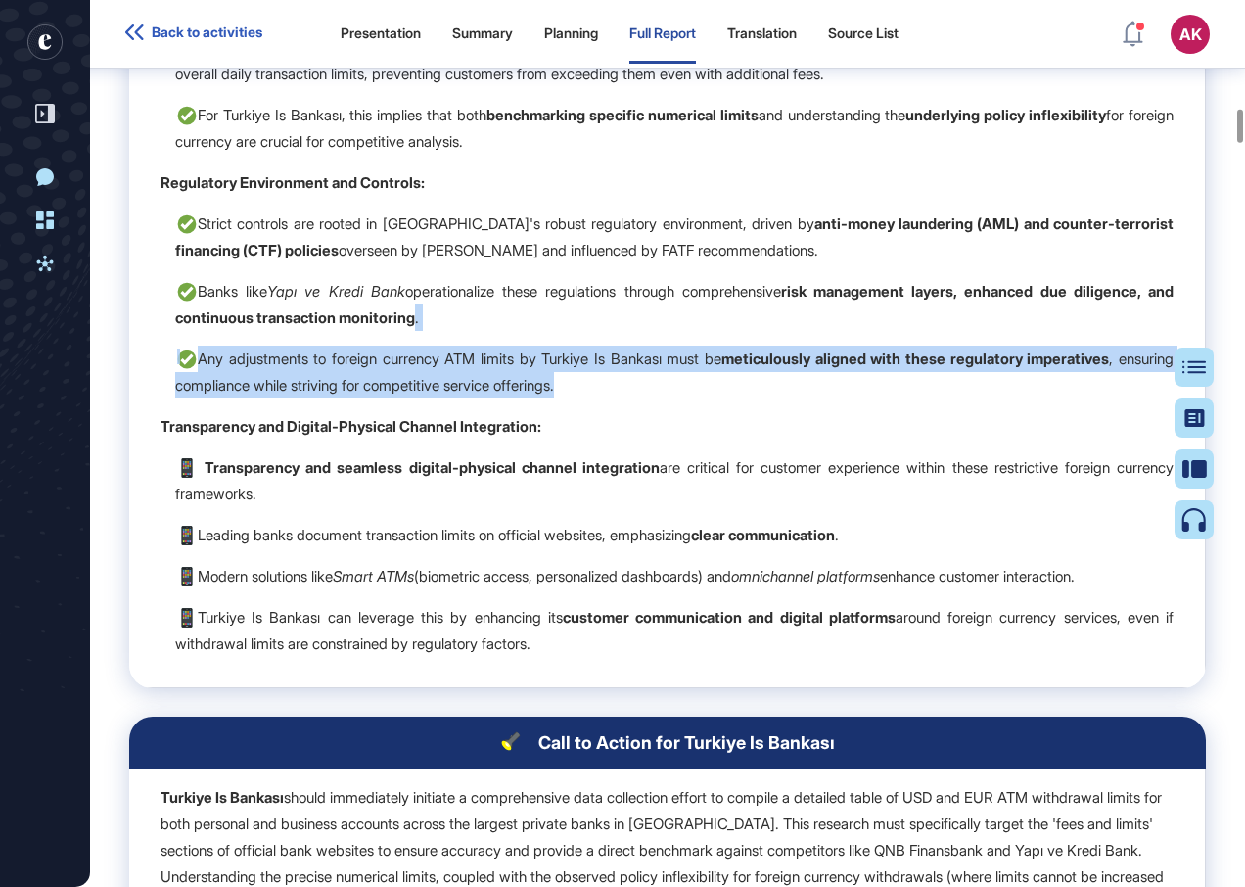
drag, startPoint x: 454, startPoint y: 340, endPoint x: 729, endPoint y: 405, distance: 282.9
click at [729, 405] on td "Current Landscape of Foreign Currency ATM Withdrawal Limits: Turkey's largest p…" at bounding box center [667, 299] width 1077 height 778
click at [728, 399] on p "Any adjustments to foreign currency ATM limits by Turkiye Is Bankası must be me…" at bounding box center [674, 372] width 999 height 53
drag, startPoint x: 714, startPoint y: 408, endPoint x: 173, endPoint y: 384, distance: 541.0
click at [172, 384] on td "Current Landscape of Foreign Currency ATM Withdrawal Limits: Turkey's largest p…" at bounding box center [667, 299] width 1077 height 778
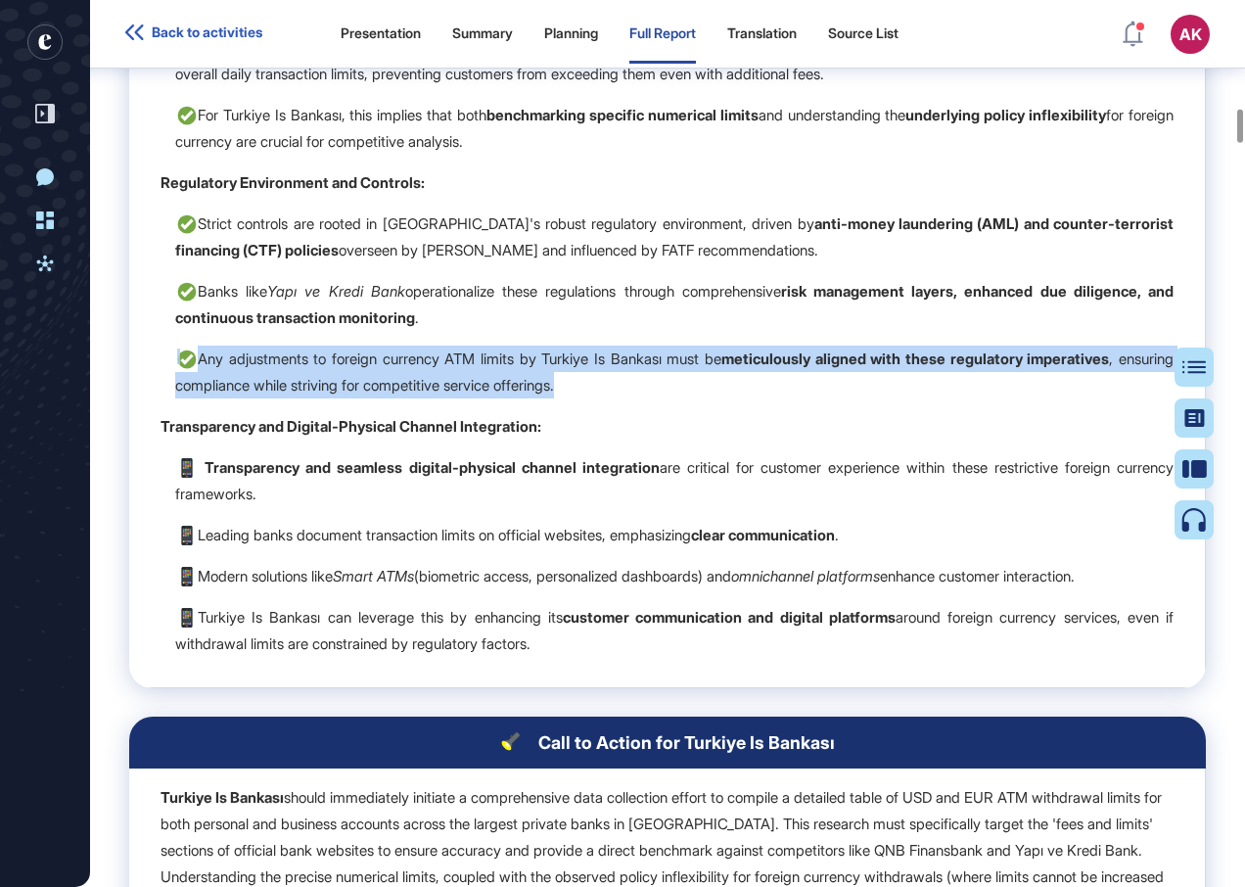
click at [737, 399] on p "Any adjustments to foreign currency ATM limits by Turkiye Is Bankası must be me…" at bounding box center [674, 372] width 999 height 53
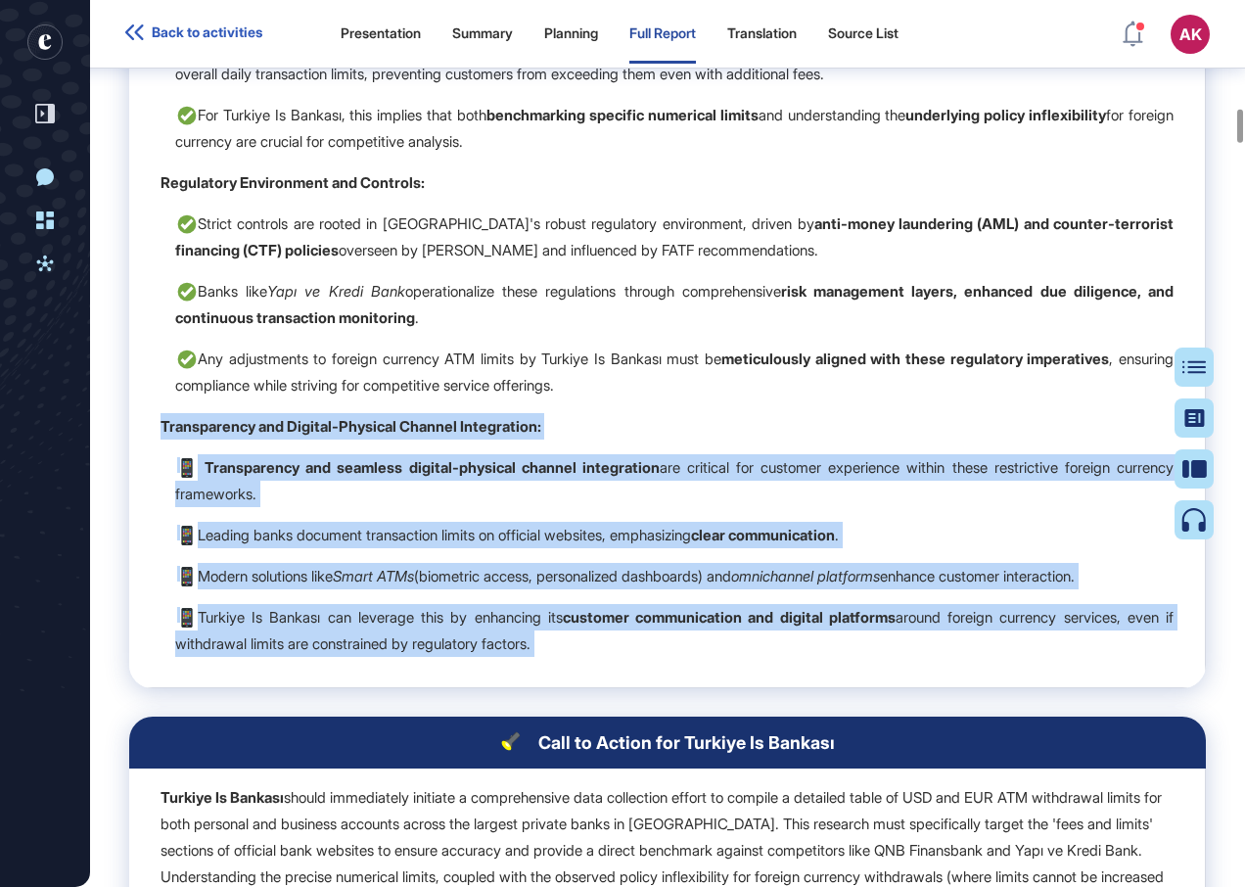
drag, startPoint x: 162, startPoint y: 445, endPoint x: 850, endPoint y: 711, distance: 738.1
click at [850, 711] on div "Key Insights - Turkiye Is Bankası Current Landscape of Foreign Currency ATM Wit…" at bounding box center [667, 820] width 1077 height 1925
click at [649, 589] on p "Modern solutions like Smart ATMs (biometric access, personalized dashboards) an…" at bounding box center [674, 576] width 999 height 26
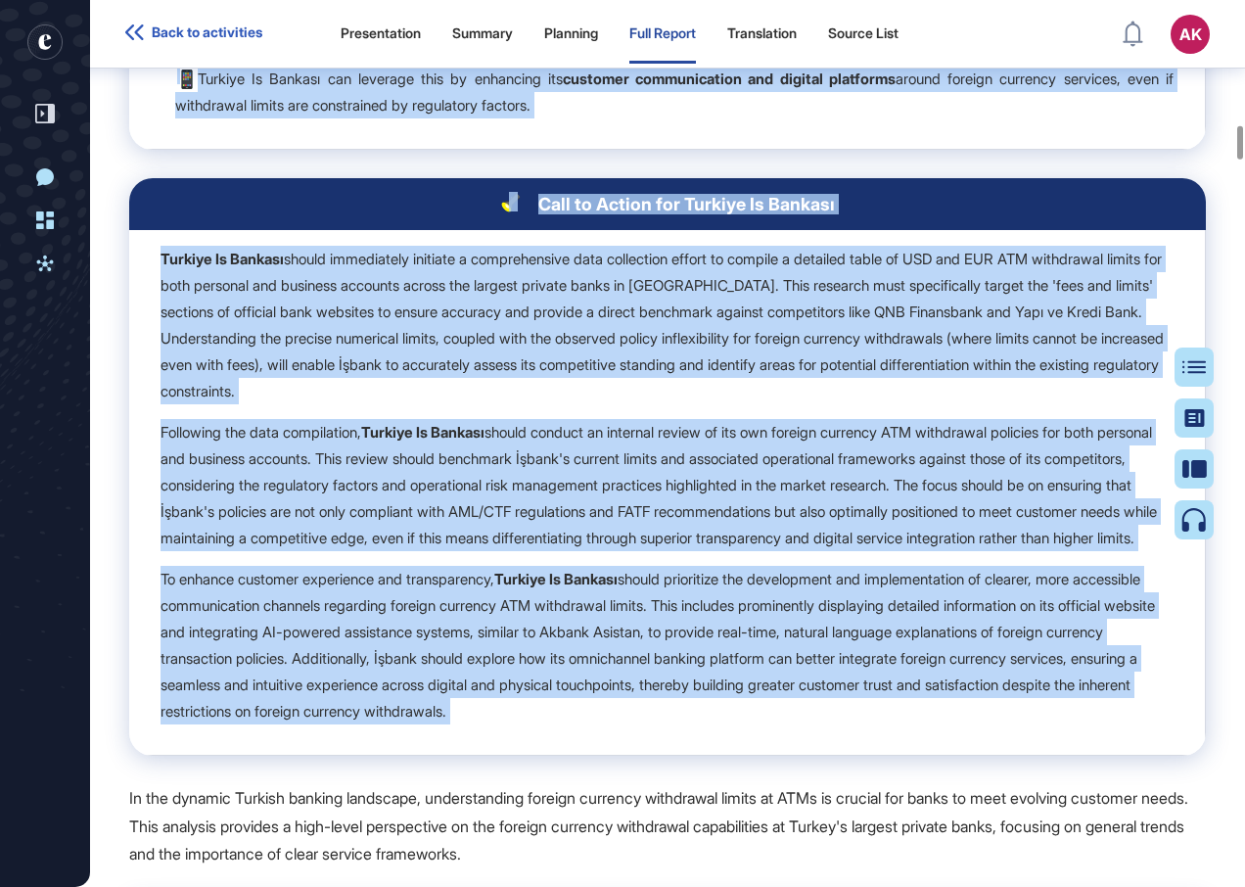
scroll to position [3094, 0]
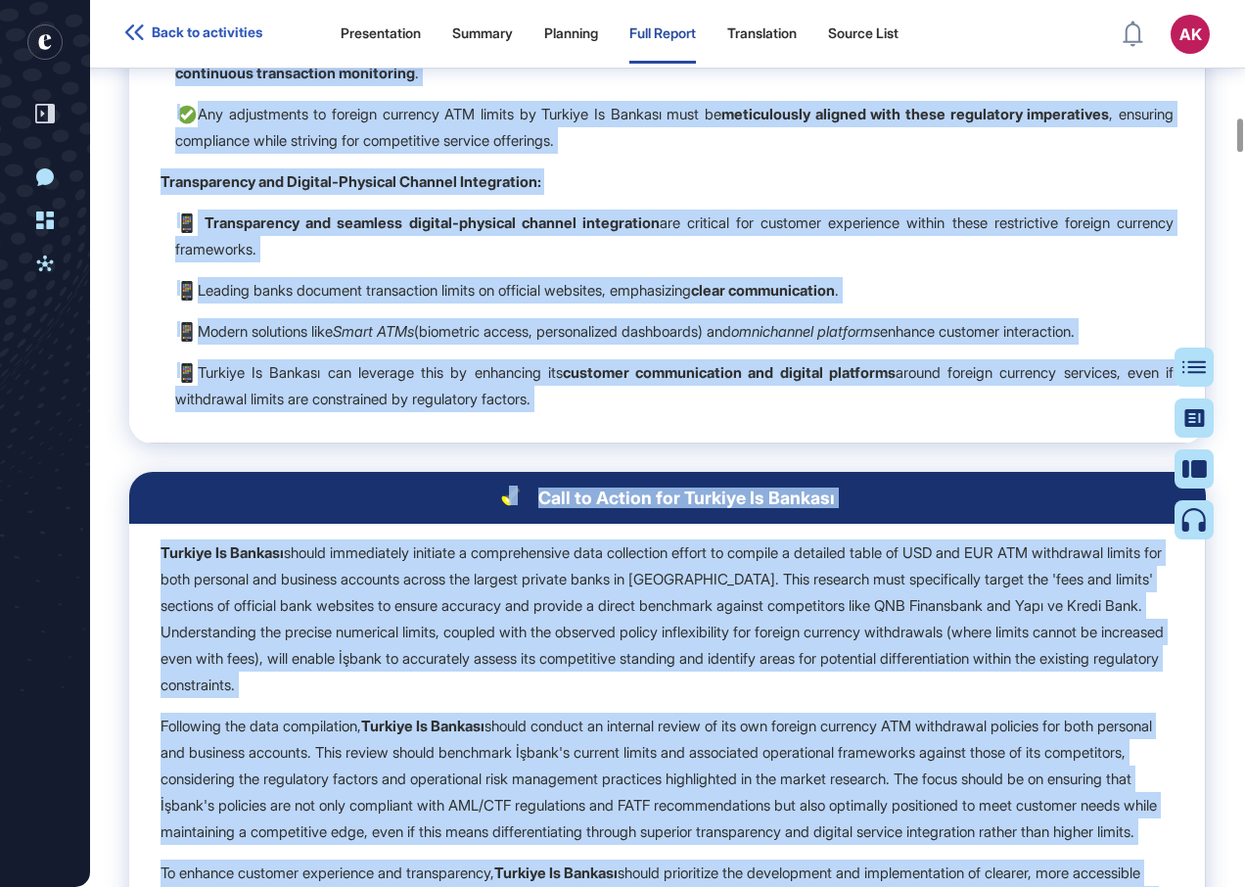
drag, startPoint x: 160, startPoint y: 197, endPoint x: 787, endPoint y: 446, distance: 675.1
click at [787, 444] on td "Current Landscape of Foreign Currency ATM Withdrawal Limits: Turkey's largest p…" at bounding box center [667, 54] width 1077 height 778
drag, startPoint x: 787, startPoint y: 446, endPoint x: 679, endPoint y: 450, distance: 108.8
click at [679, 444] on td "Current Landscape of Foreign Currency ATM Withdrawal Limits: Turkey's largest p…" at bounding box center [667, 54] width 1077 height 778
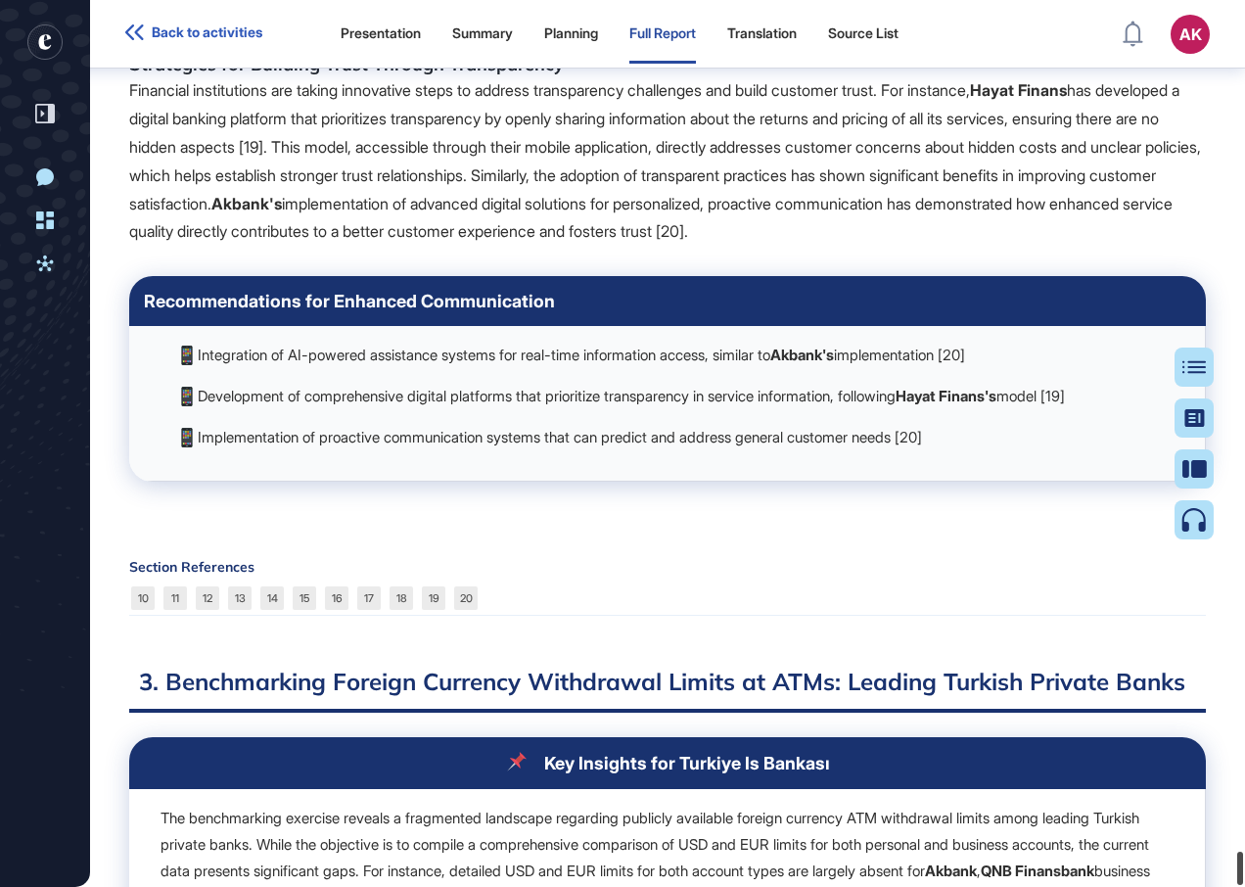
scroll to position [22528, 0]
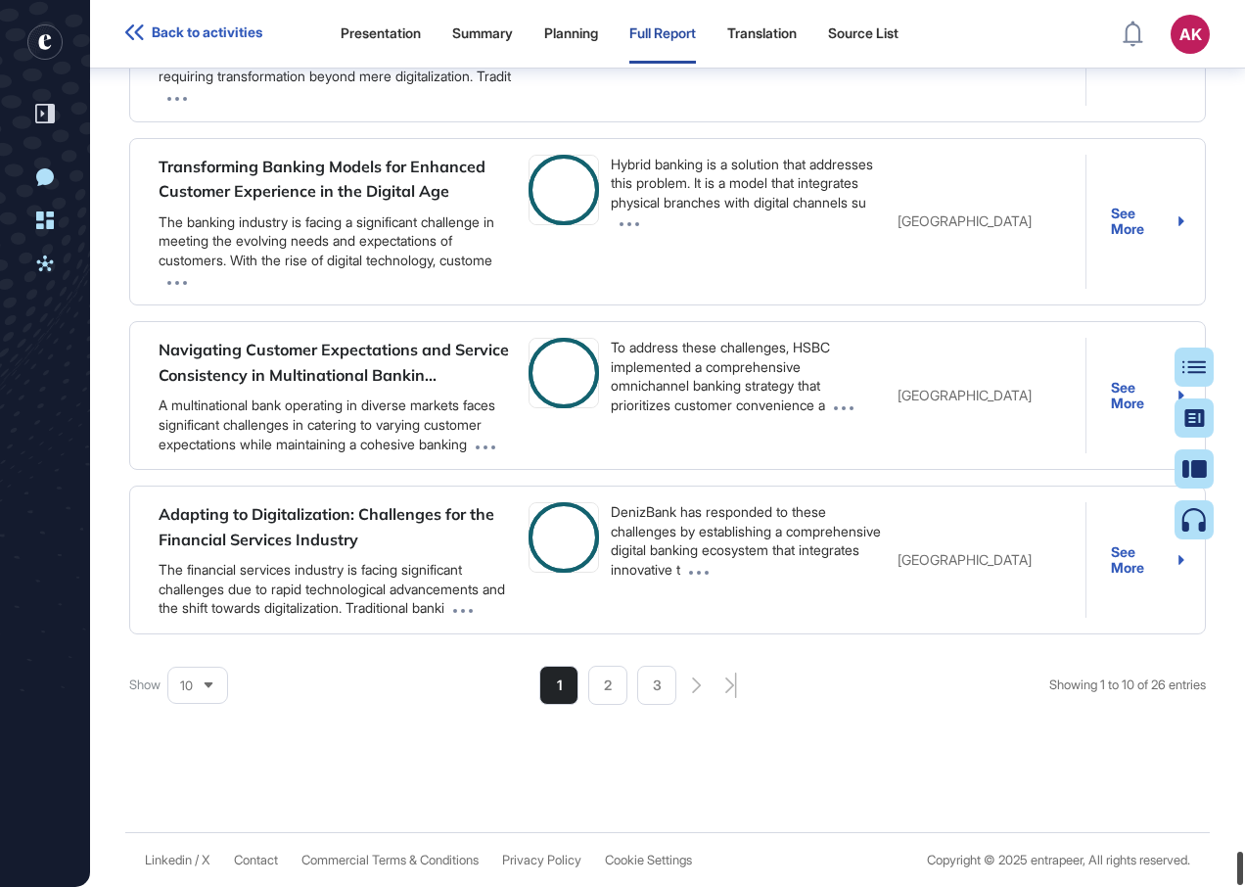
drag, startPoint x: 1242, startPoint y: 400, endPoint x: 1248, endPoint y: 929, distance: 528.8
click at [1244, 886] on html "Back to activities Presentation Summary Planning Full Report Translation Source…" at bounding box center [622, 443] width 1245 height 887
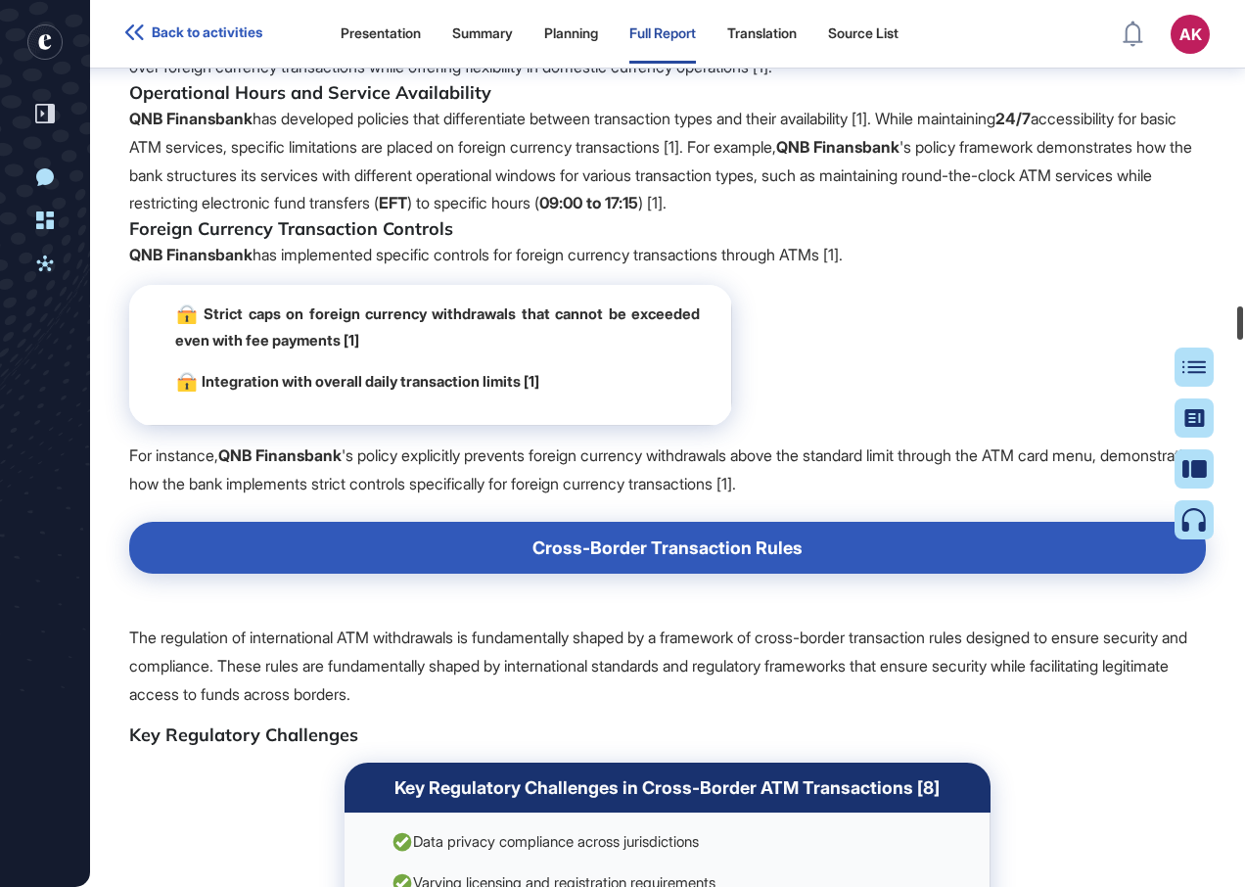
drag, startPoint x: 1248, startPoint y: 333, endPoint x: 1244, endPoint y: 192, distance: 141.1
click at [1244, 219] on html "Back to activities Presentation Summary Planning Full Report Translation Source…" at bounding box center [622, 443] width 1245 height 887
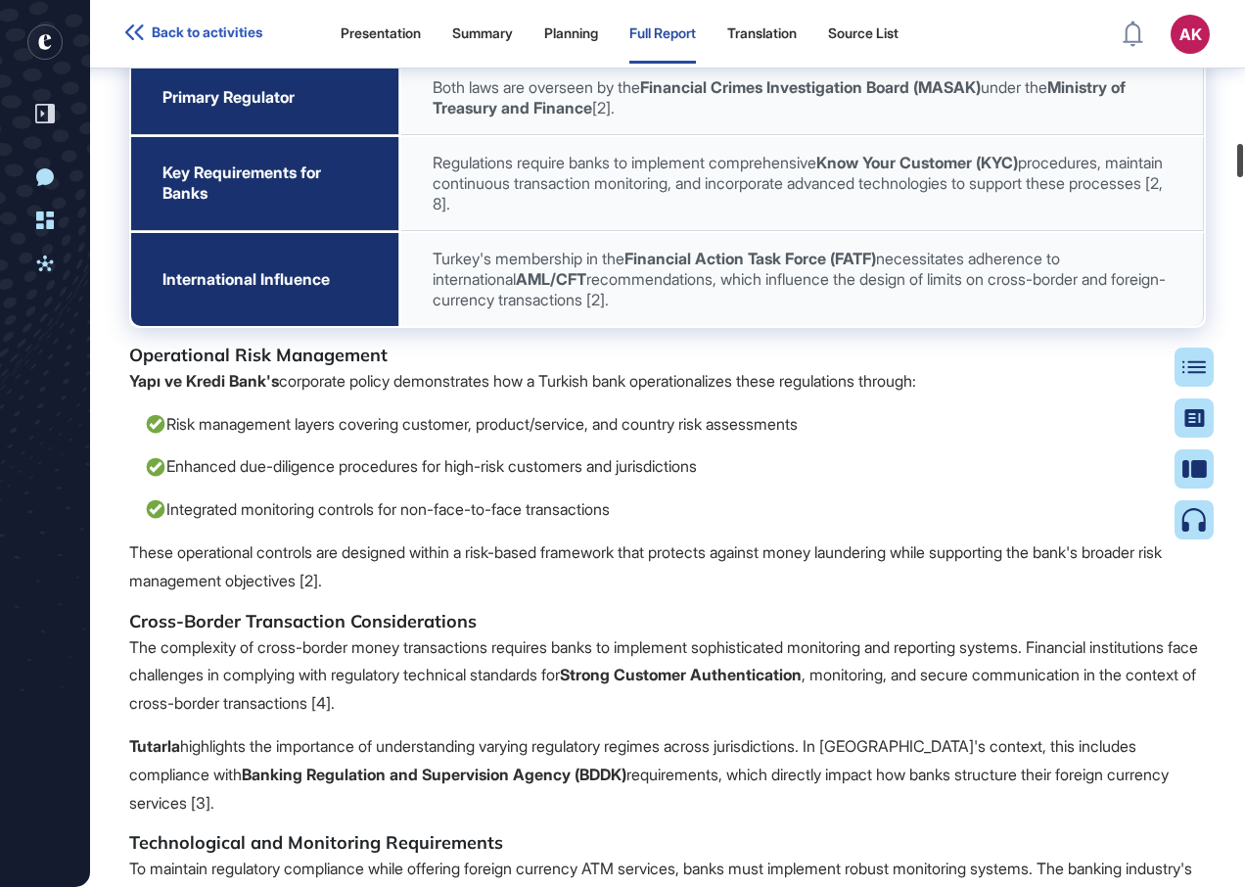
drag, startPoint x: 1244, startPoint y: 212, endPoint x: 1244, endPoint y: 184, distance: 28.4
click at [1244, 163] on html "Back to activities Presentation Summary Planning Full Report Translation Source…" at bounding box center [622, 443] width 1245 height 887
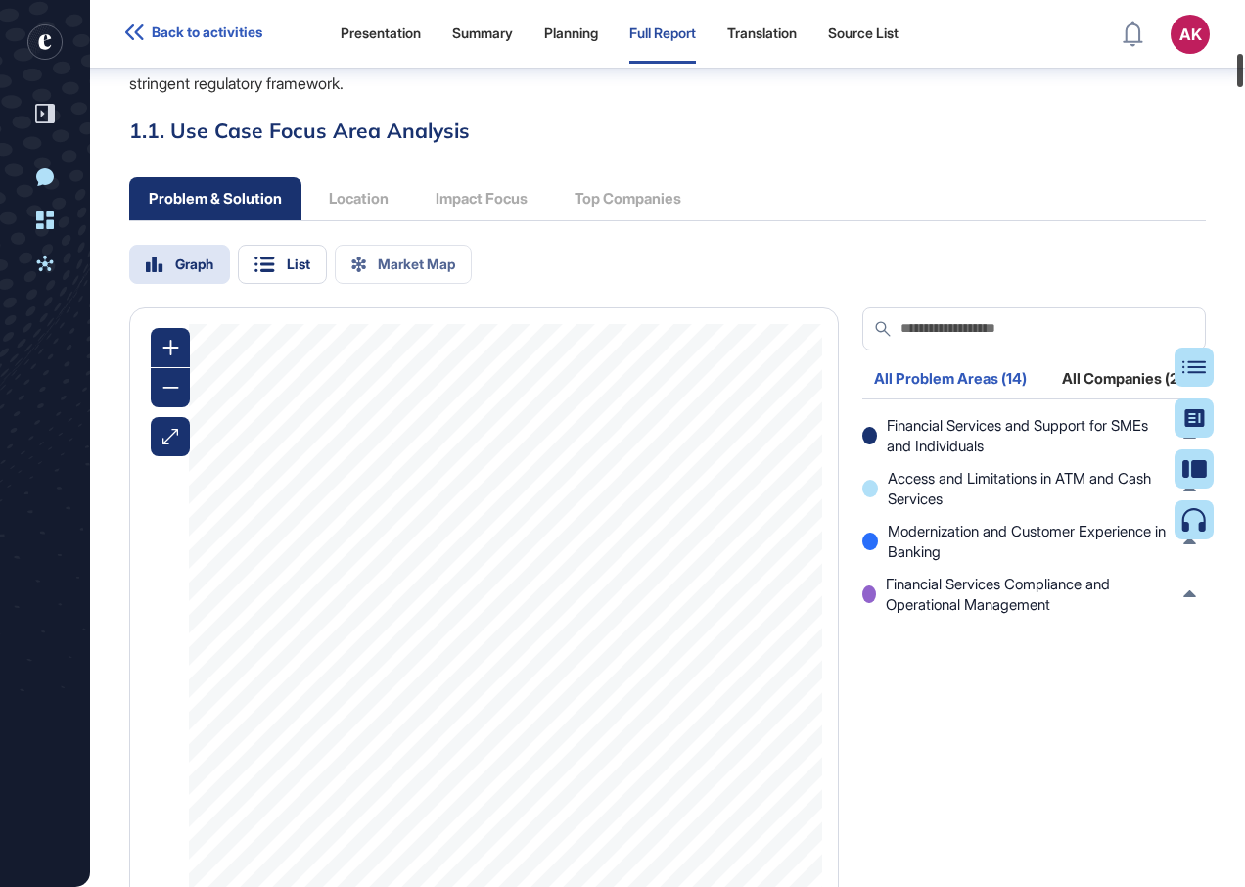
drag, startPoint x: 1244, startPoint y: 165, endPoint x: 1244, endPoint y: 73, distance: 92.0
click at [1244, 74] on html "Back to activities Presentation Summary Planning Full Report Translation Source…" at bounding box center [622, 443] width 1245 height 887
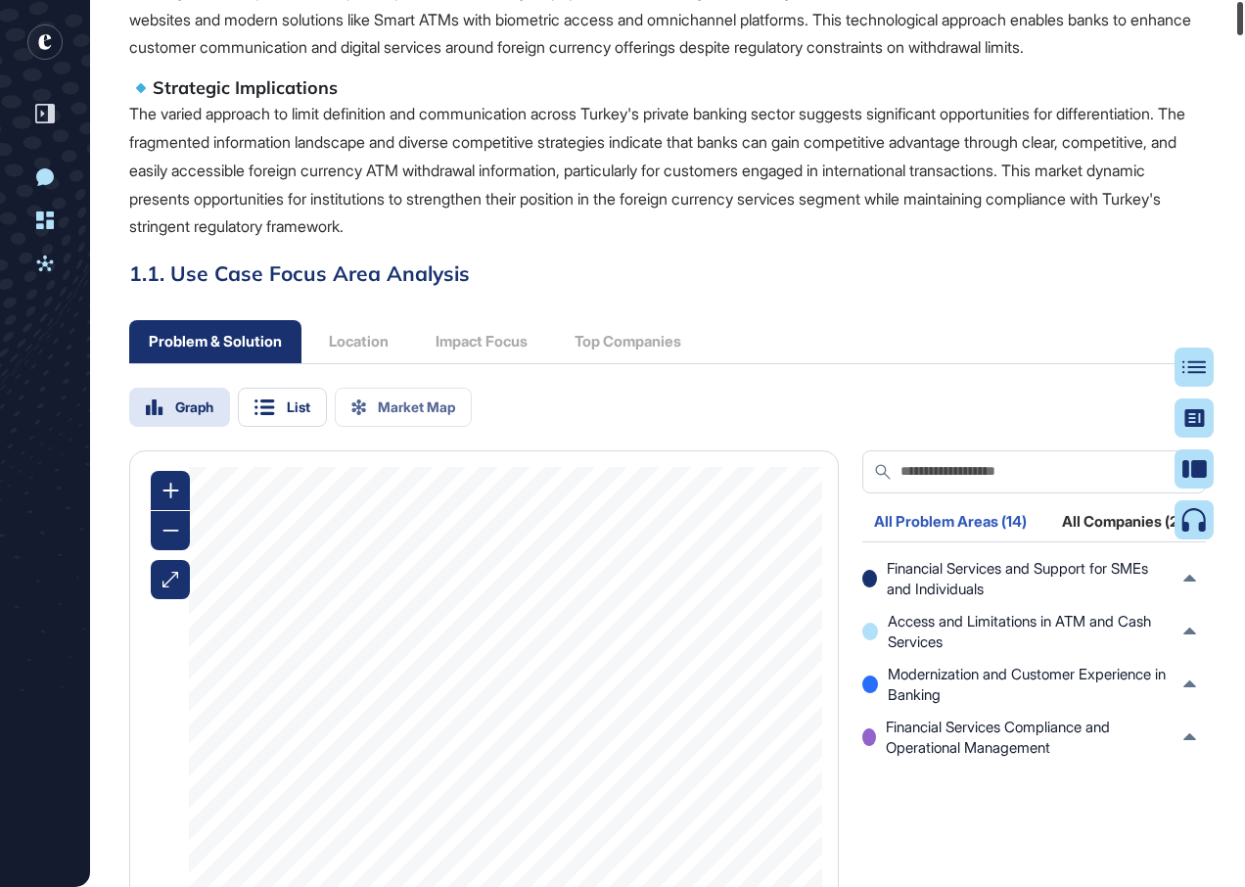
scroll to position [0, 0]
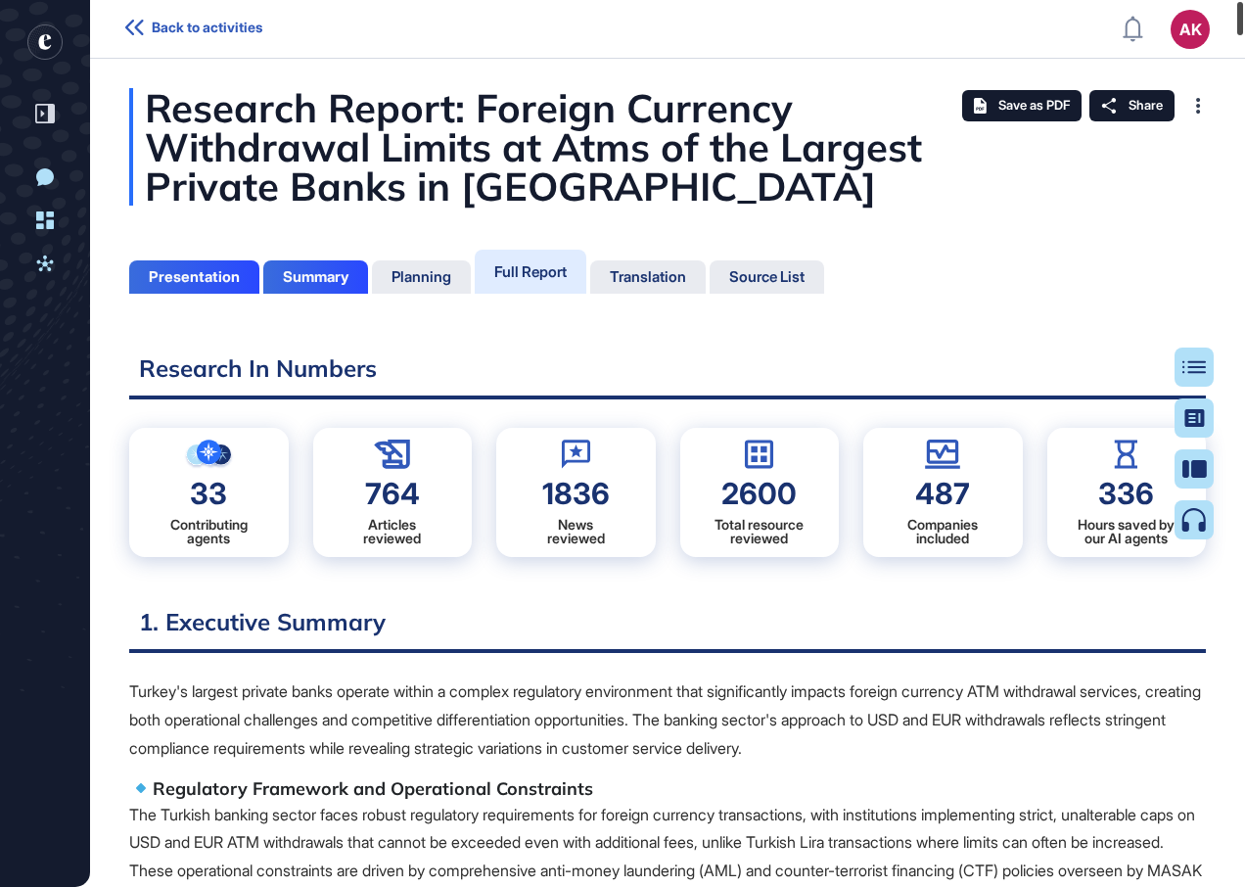
drag, startPoint x: 1244, startPoint y: 73, endPoint x: 1248, endPoint y: -42, distance: 115.6
click at [1244, 0] on html "Back to activities AK Dashboard Profile My Content Request More Data New Conver…" at bounding box center [622, 443] width 1245 height 887
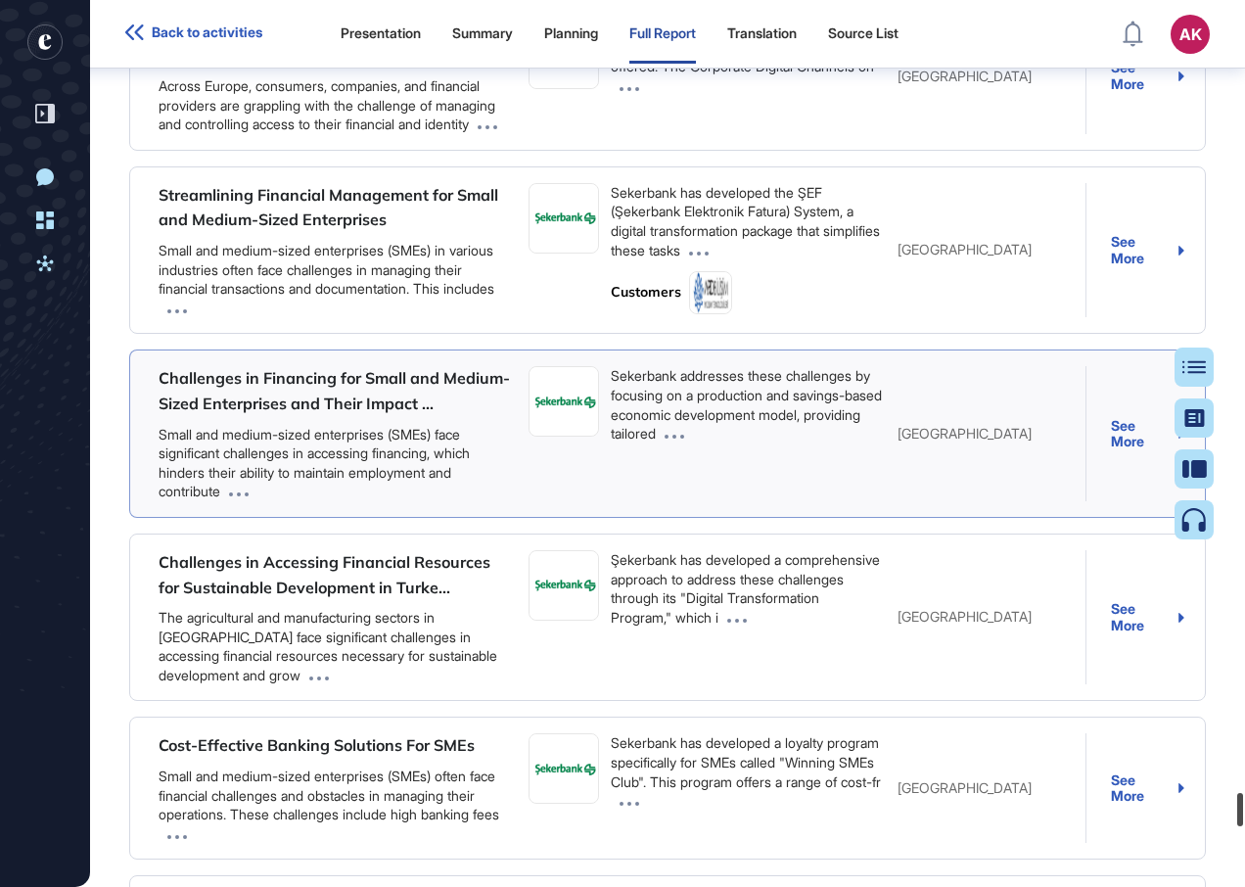
scroll to position [20971, 0]
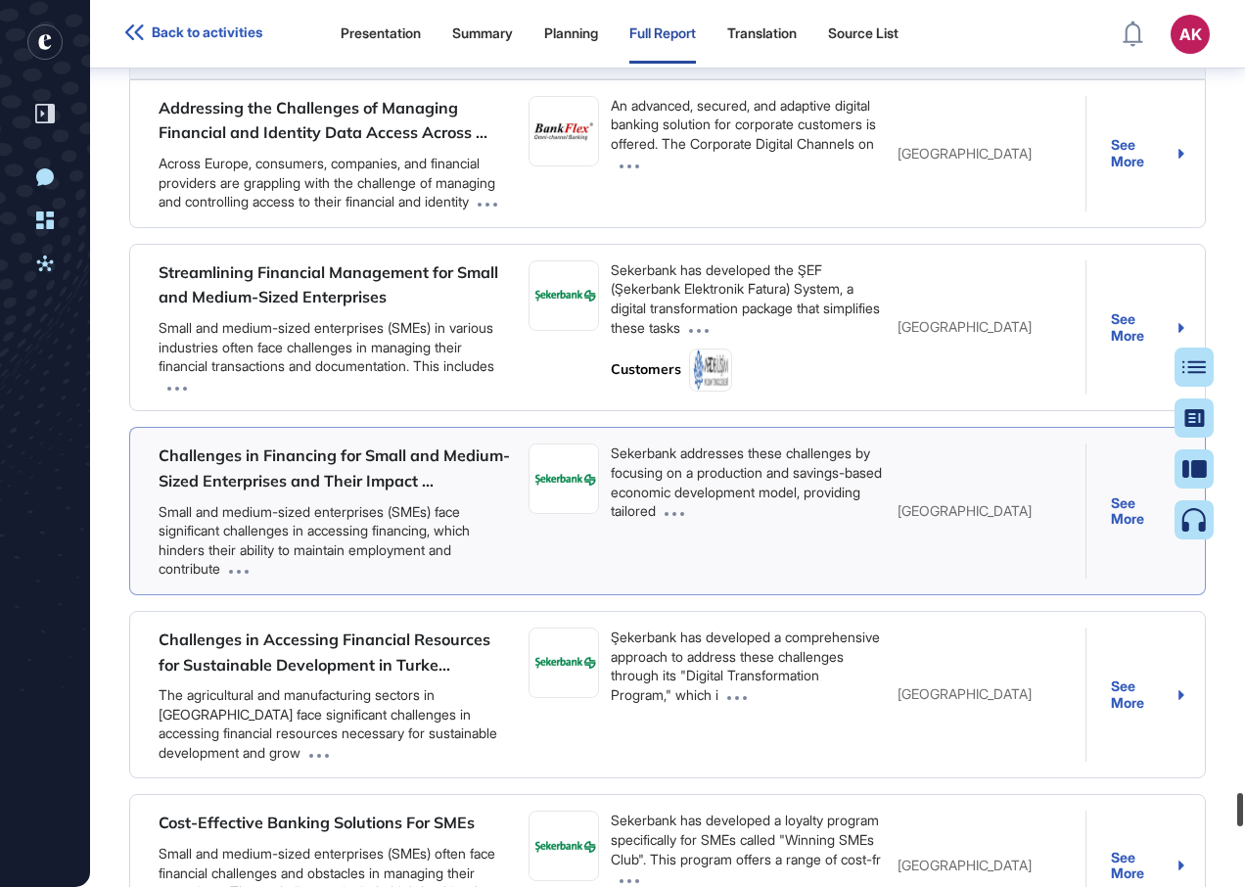
drag, startPoint x: 1234, startPoint y: 189, endPoint x: 962, endPoint y: 824, distance: 690.9
click at [962, 824] on div "Back to activities Presentation Summary Planning Full Report Translation Source…" at bounding box center [622, 443] width 1245 height 887
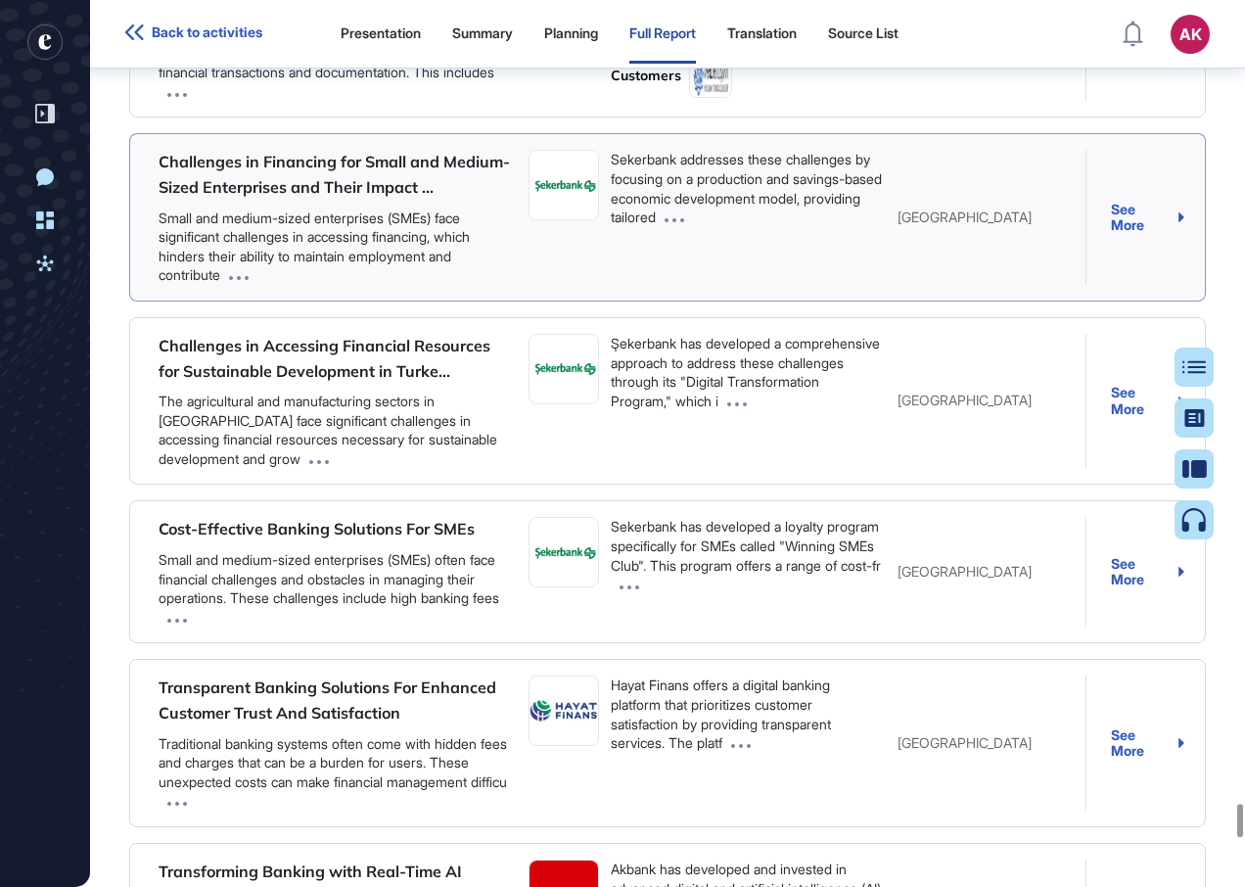
scroll to position [21167, 0]
